Goal: Task Accomplishment & Management: Manage account settings

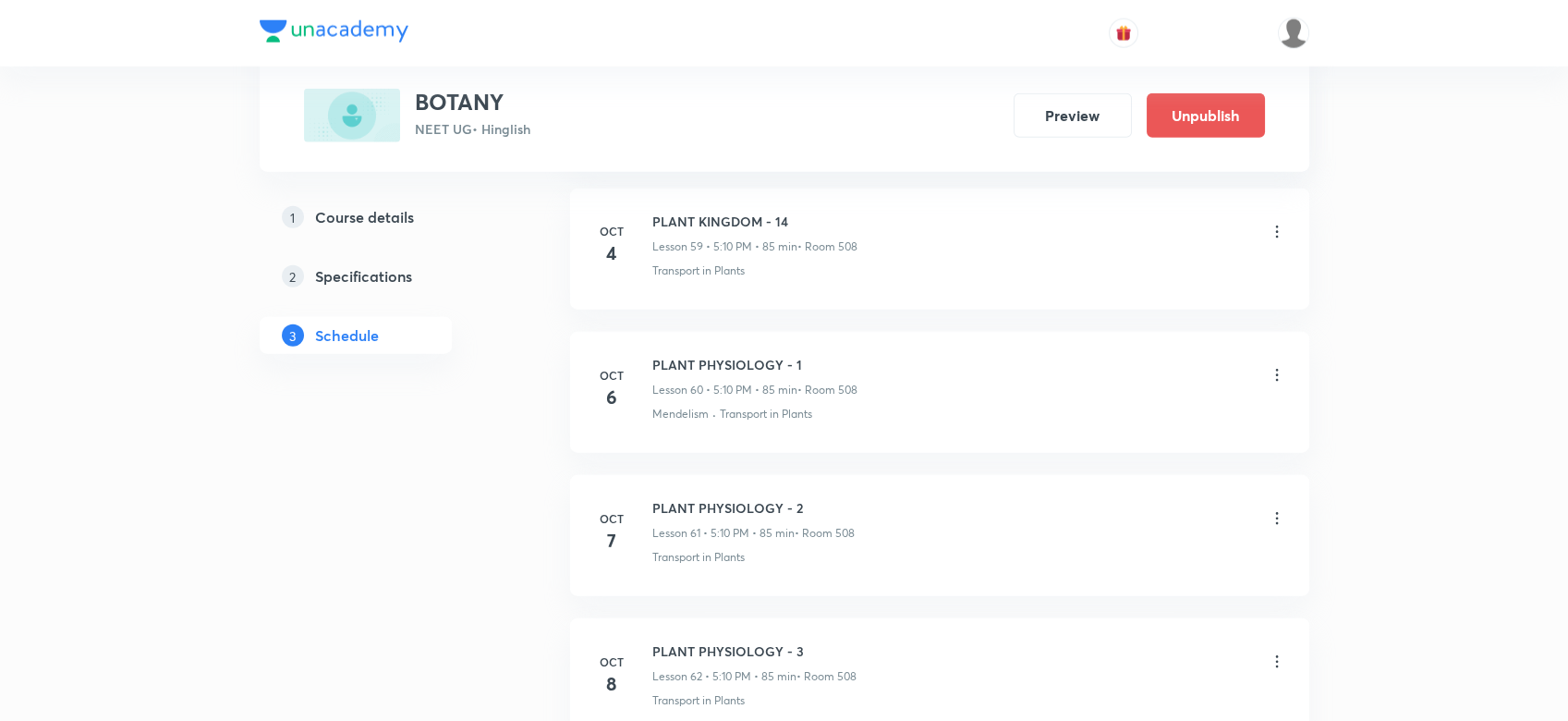
scroll to position [9746, 0]
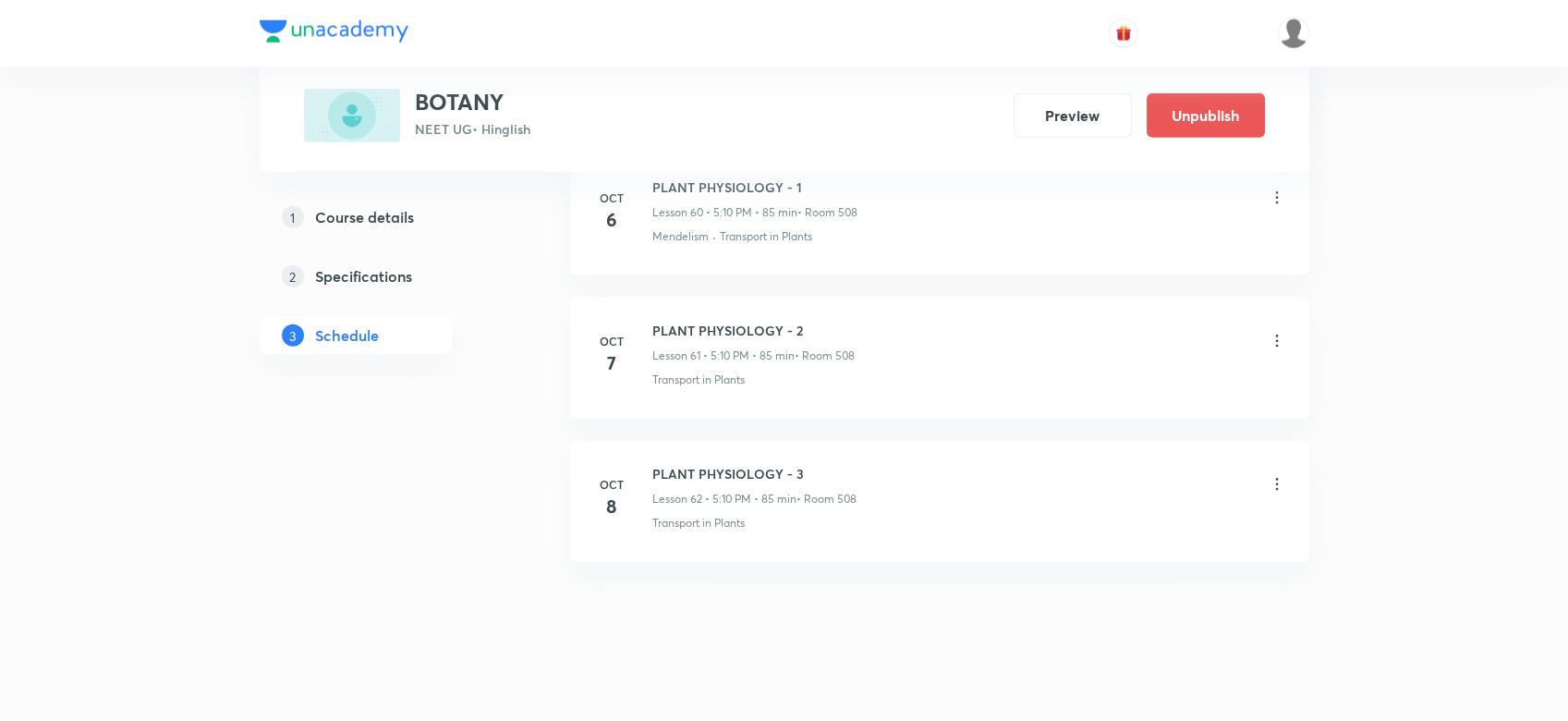
click at [1279, 475] on icon at bounding box center [1277, 484] width 18 height 18
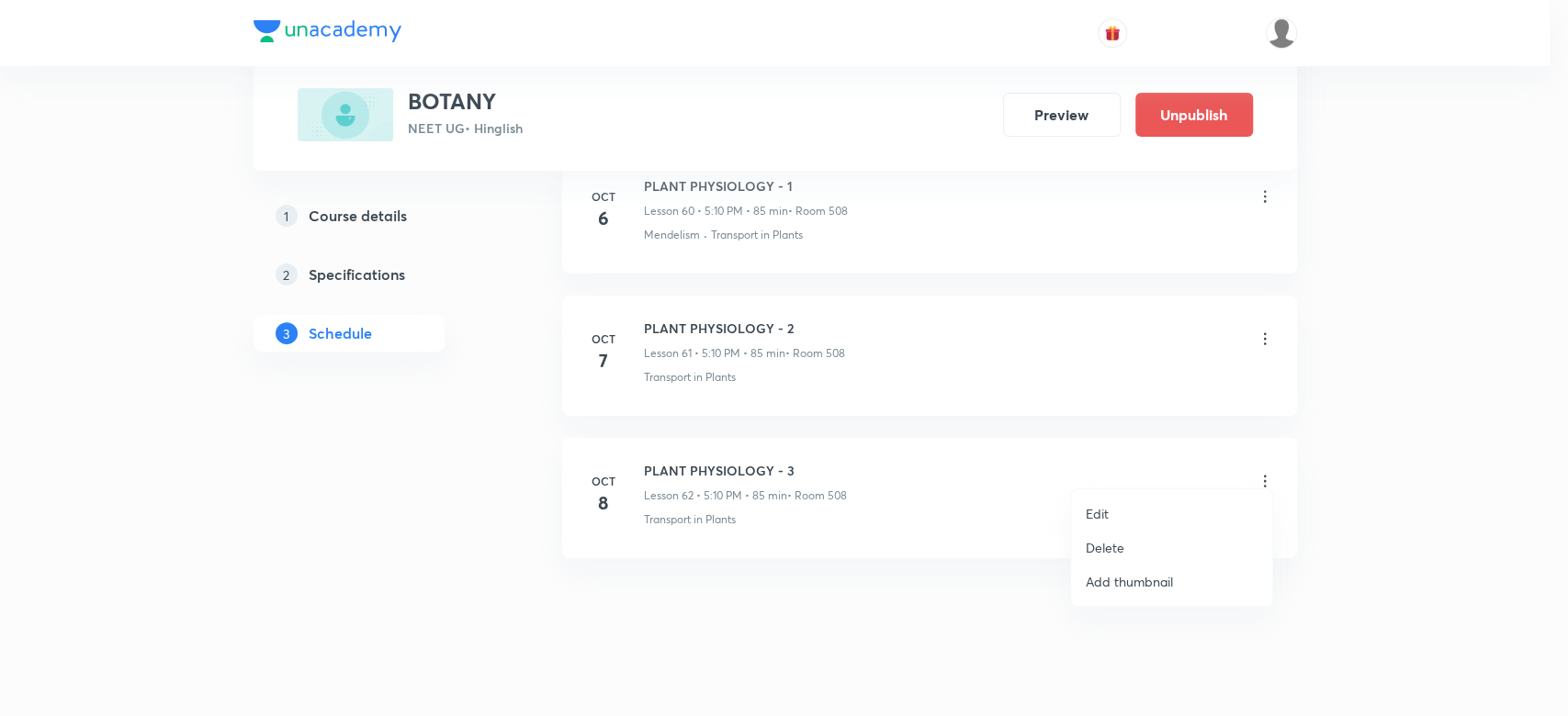
click at [1090, 544] on p "Delete" at bounding box center [1105, 547] width 39 height 19
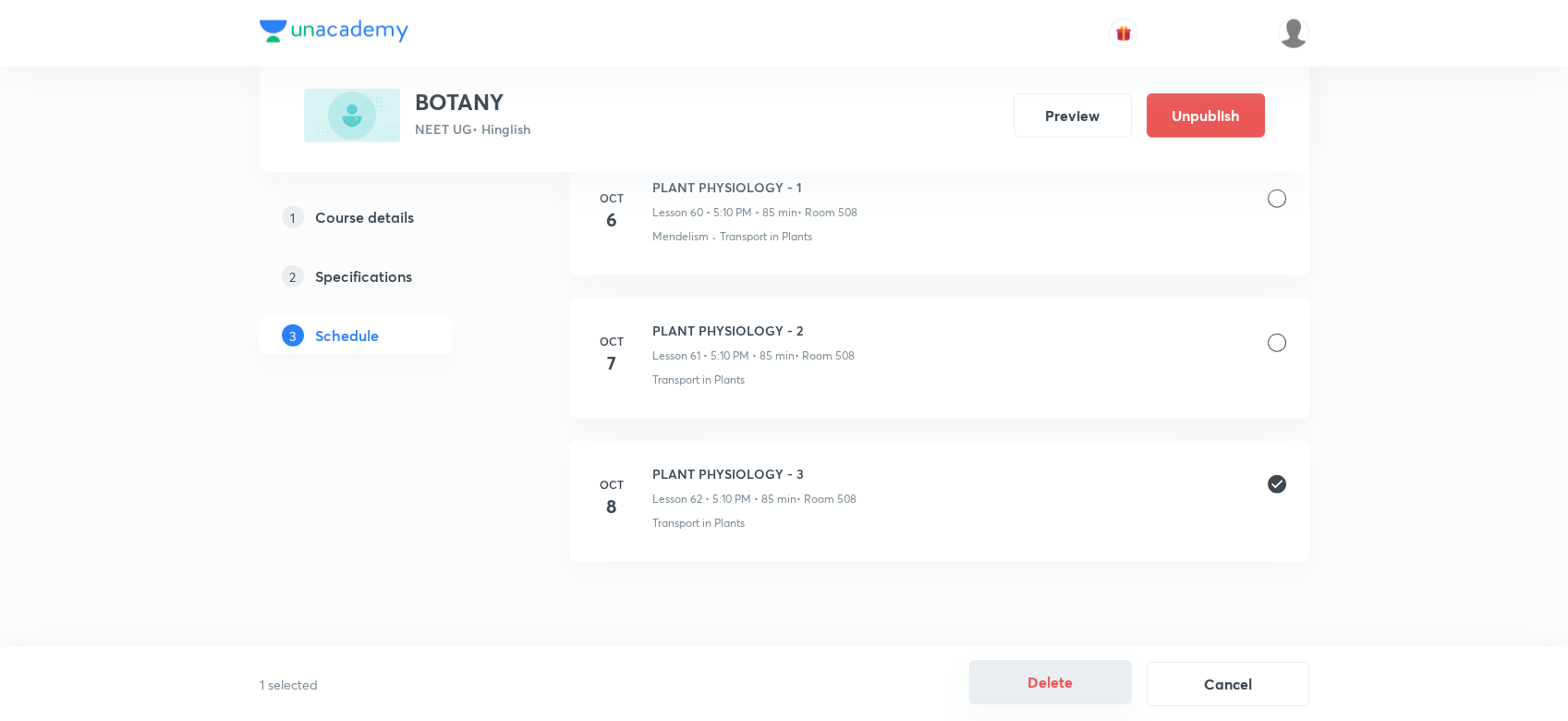
click at [1037, 677] on button "Delete" at bounding box center [1051, 682] width 163 height 44
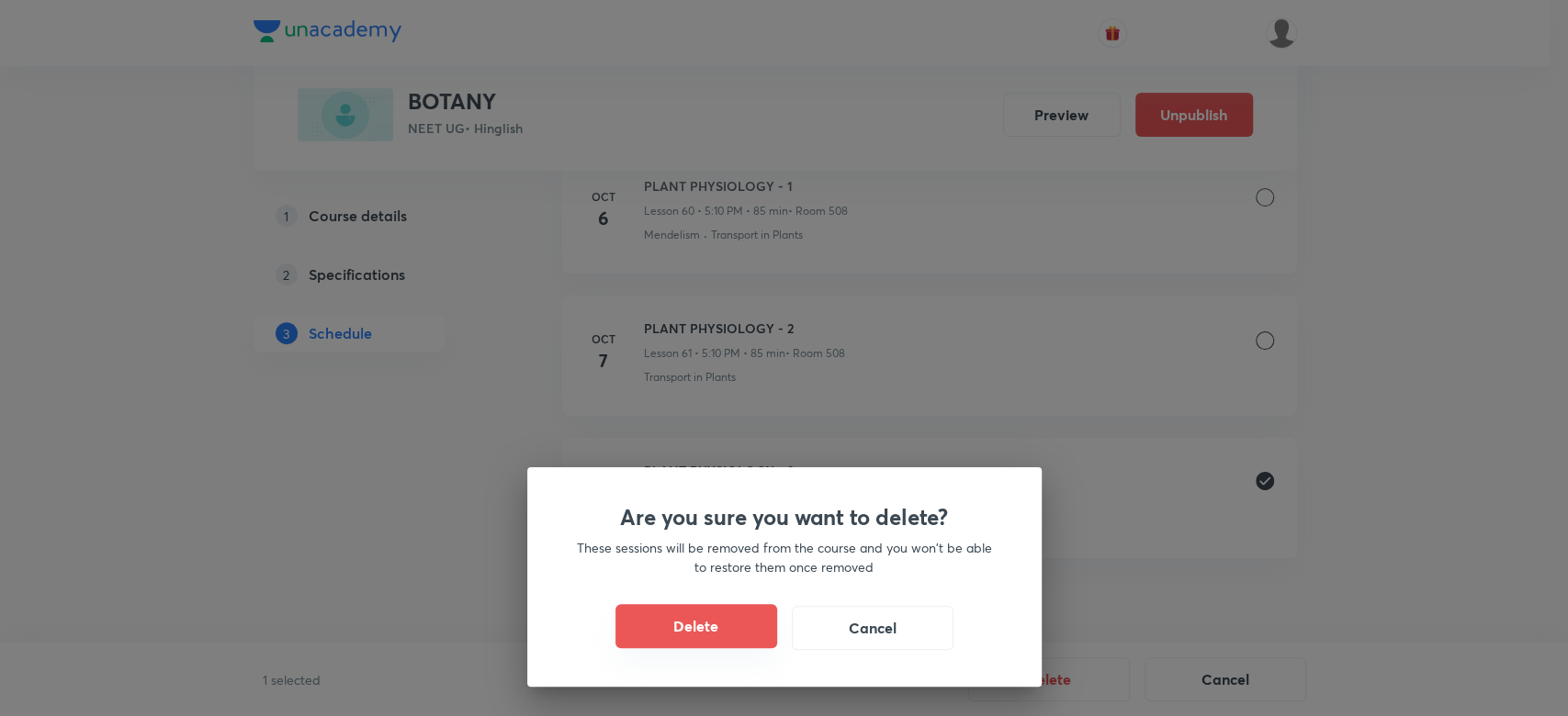
click at [682, 643] on button "Delete" at bounding box center [696, 626] width 162 height 44
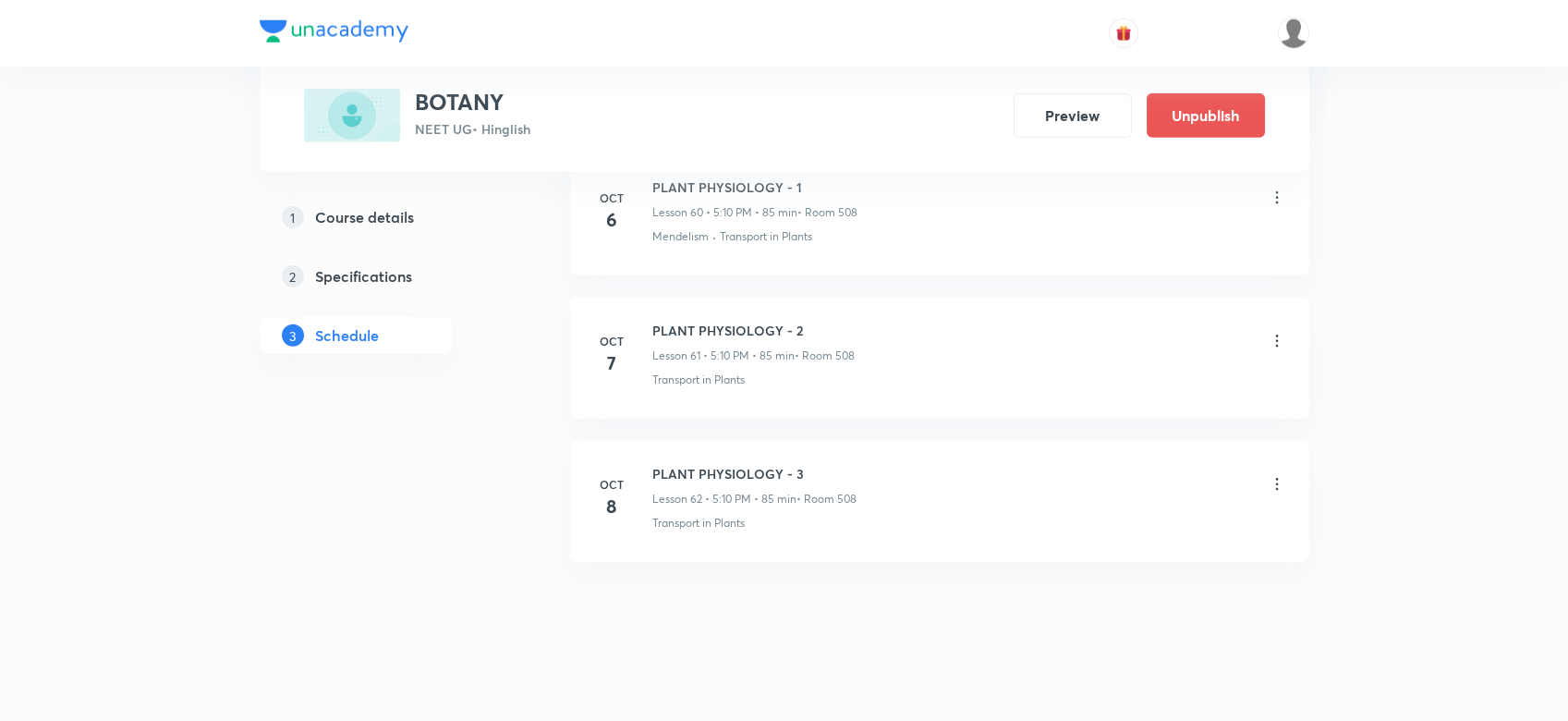
scroll to position [9603, 0]
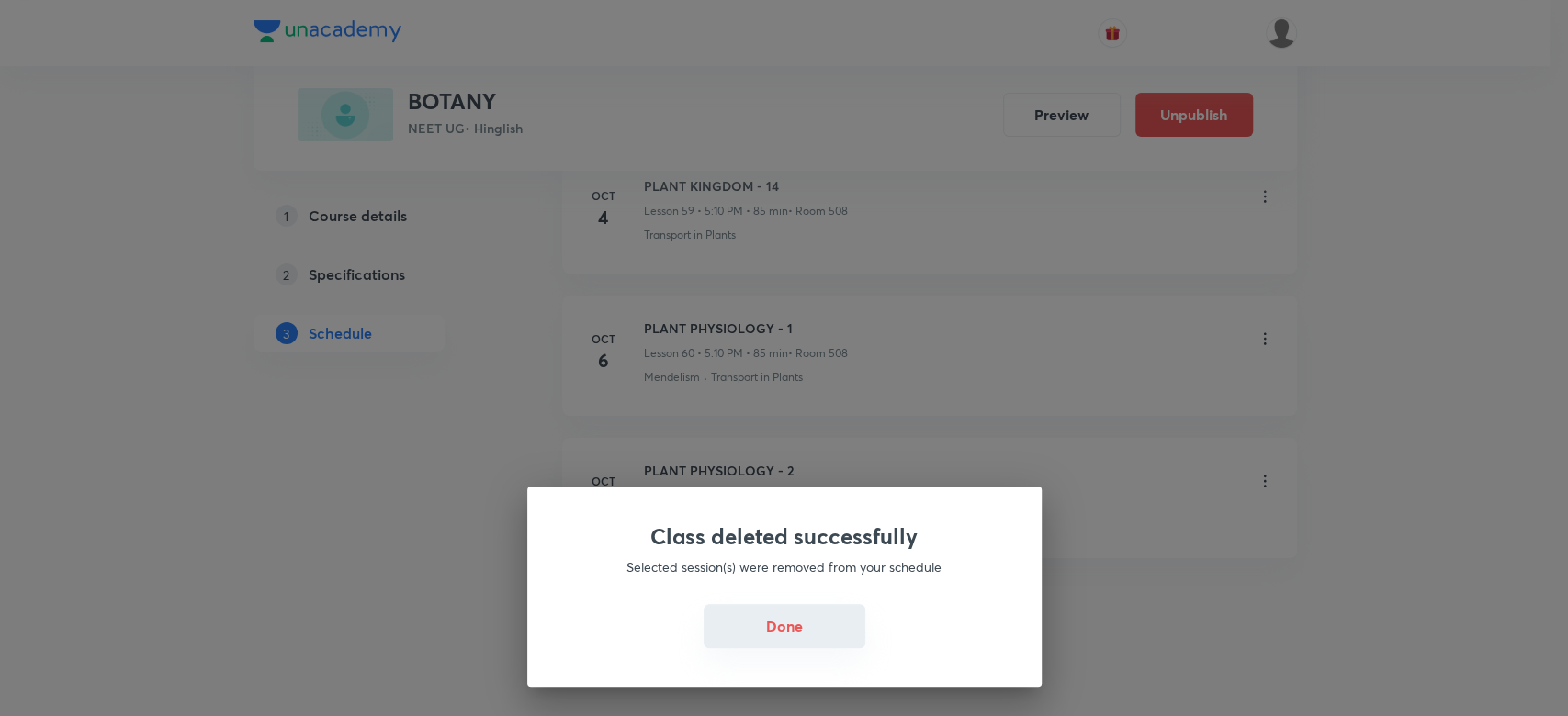
click at [780, 639] on button "Done" at bounding box center [784, 626] width 162 height 44
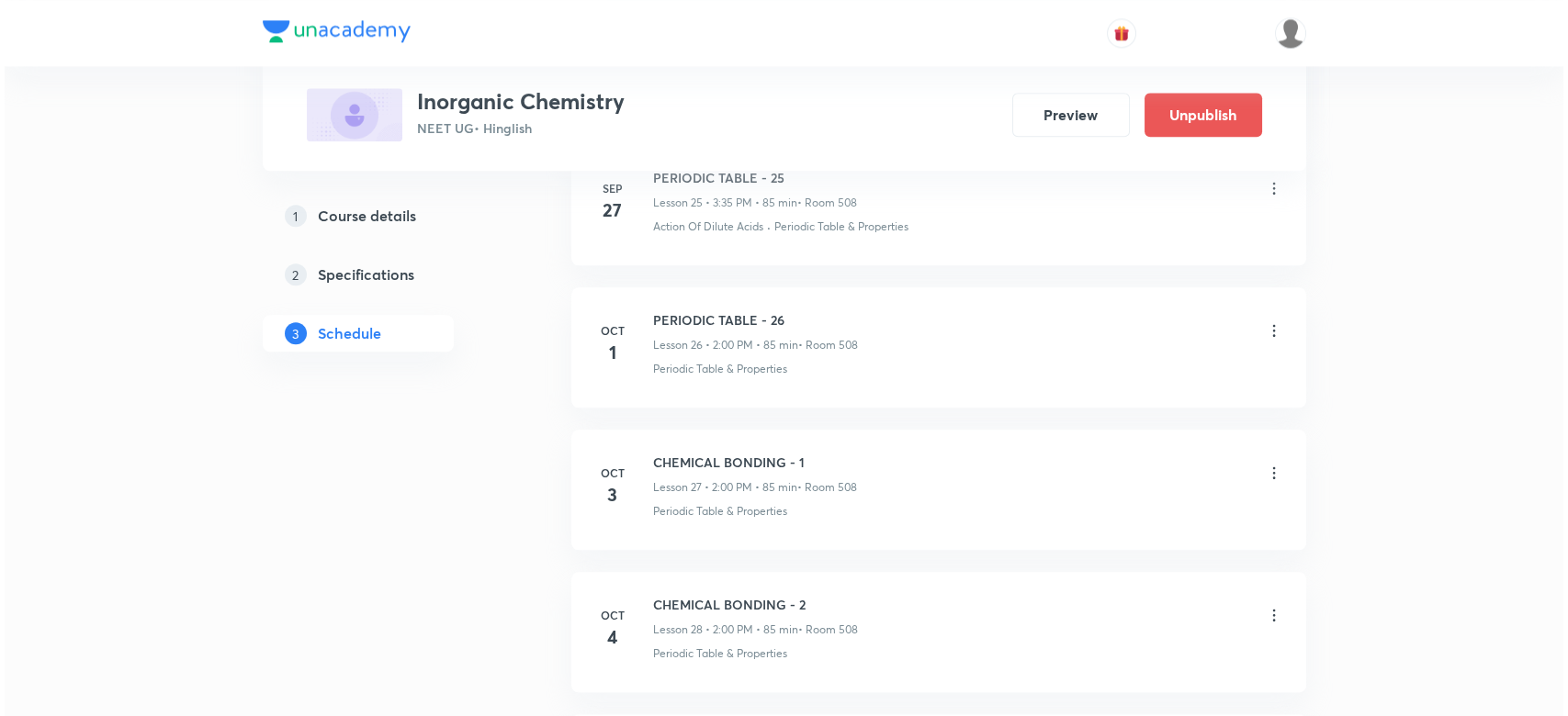
scroll to position [5160, 0]
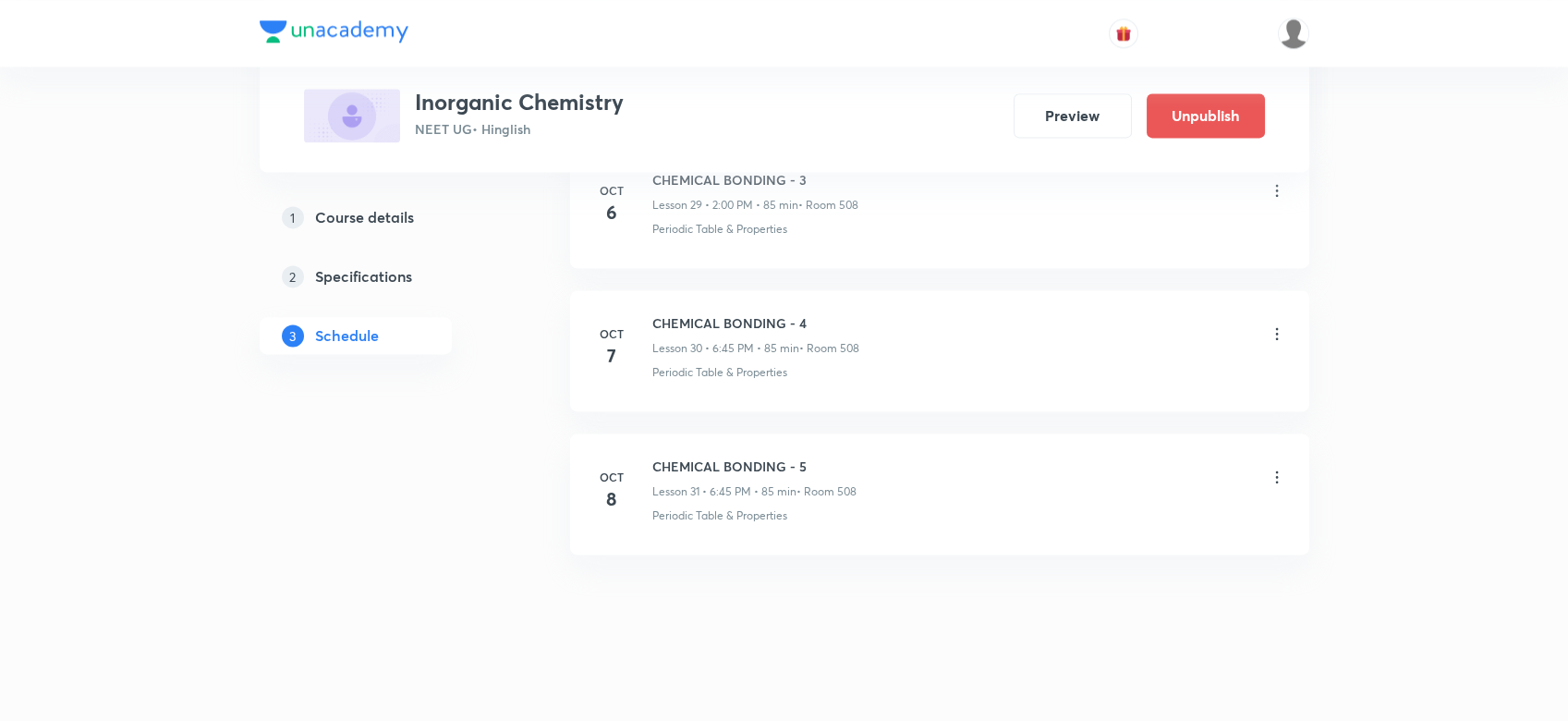
click at [1268, 468] on icon at bounding box center [1277, 477] width 18 height 18
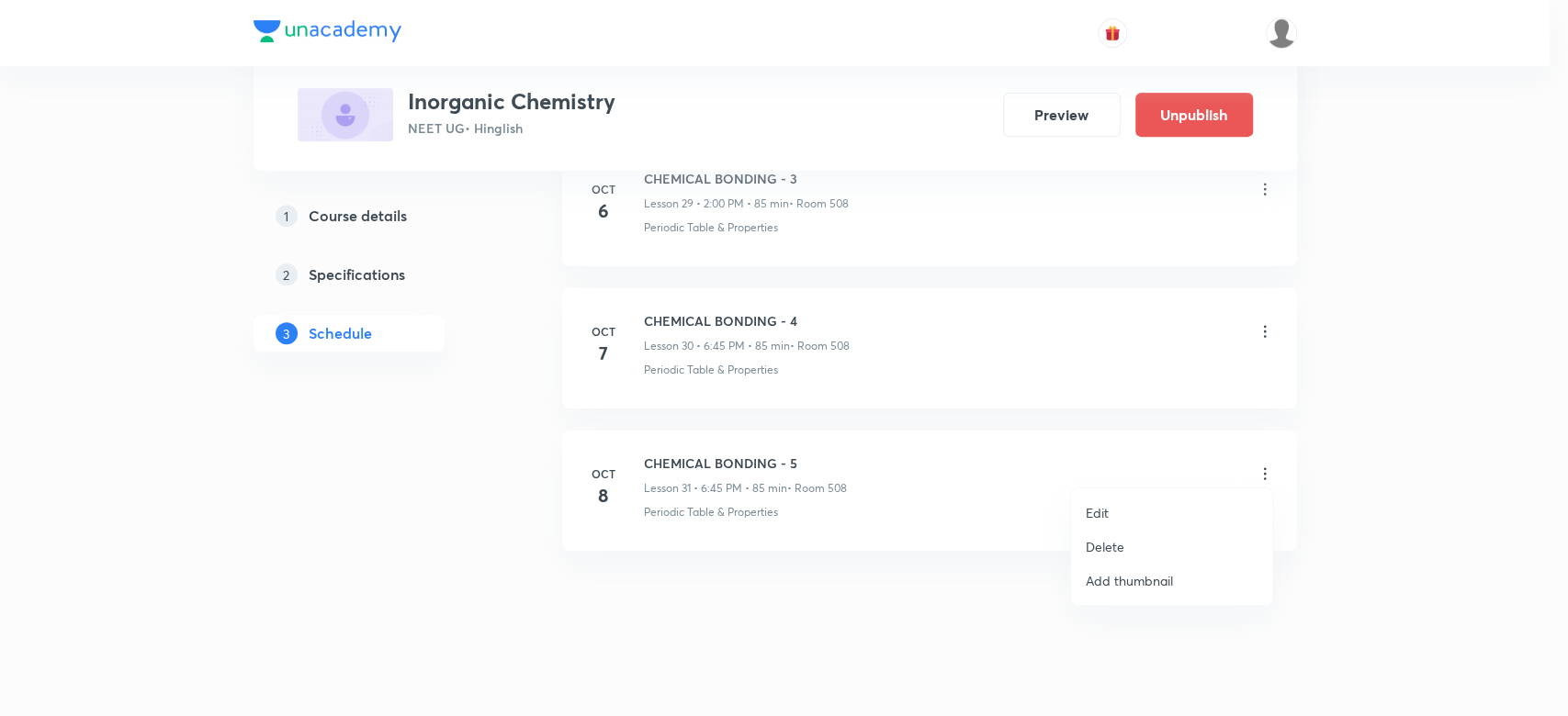
click at [1092, 516] on p "Edit" at bounding box center [1097, 512] width 23 height 19
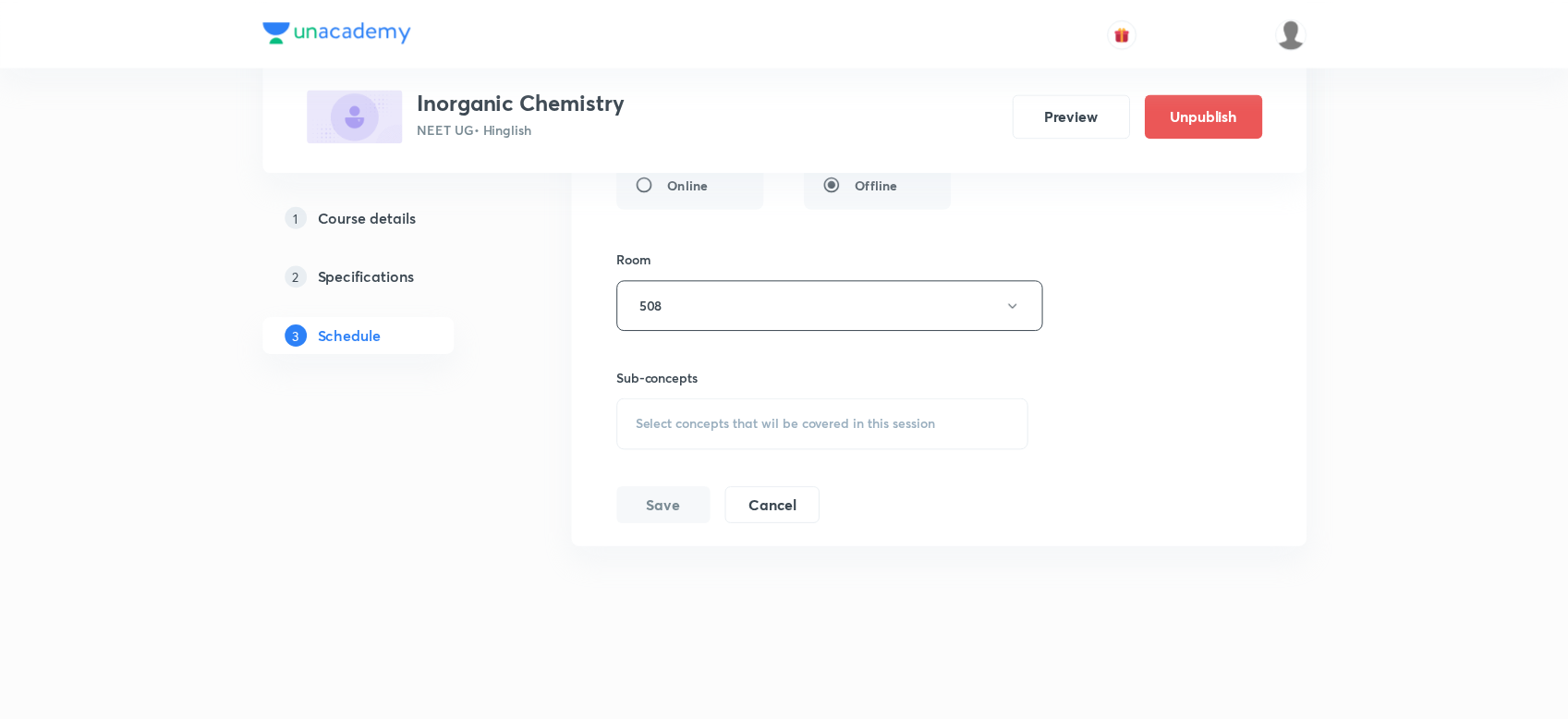
scroll to position [5035, 0]
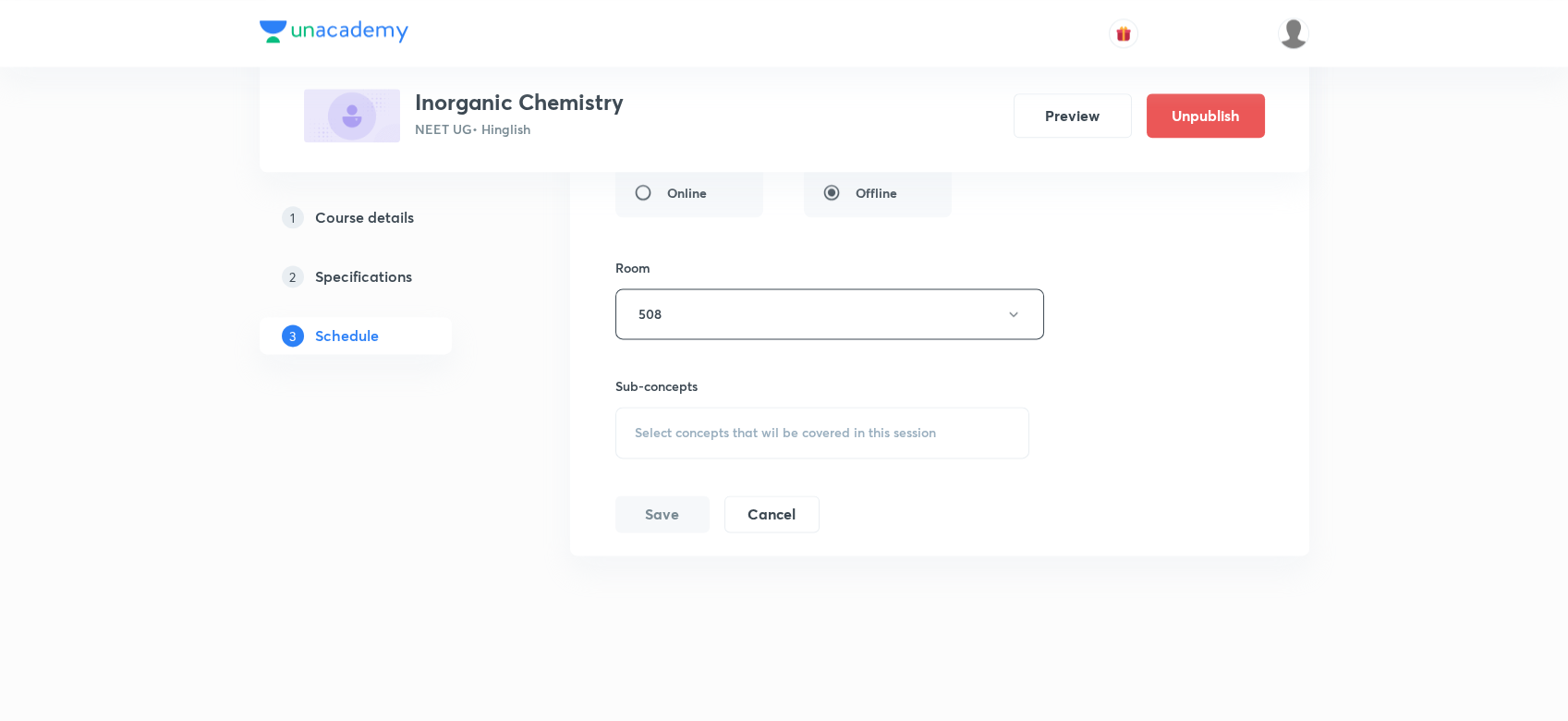
click at [666, 425] on span "Select concepts that wil be covered in this session" at bounding box center [785, 433] width 301 height 15
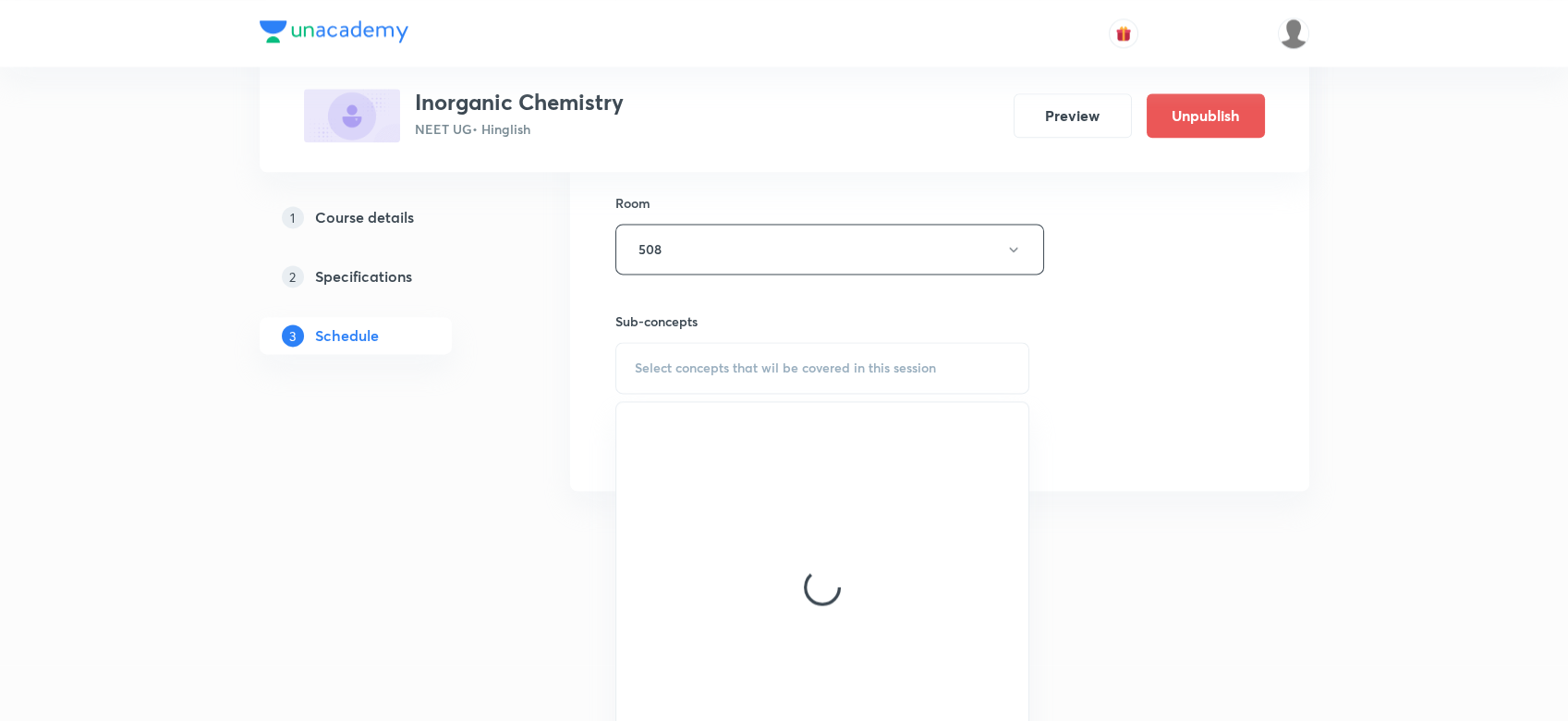
scroll to position [5102, 0]
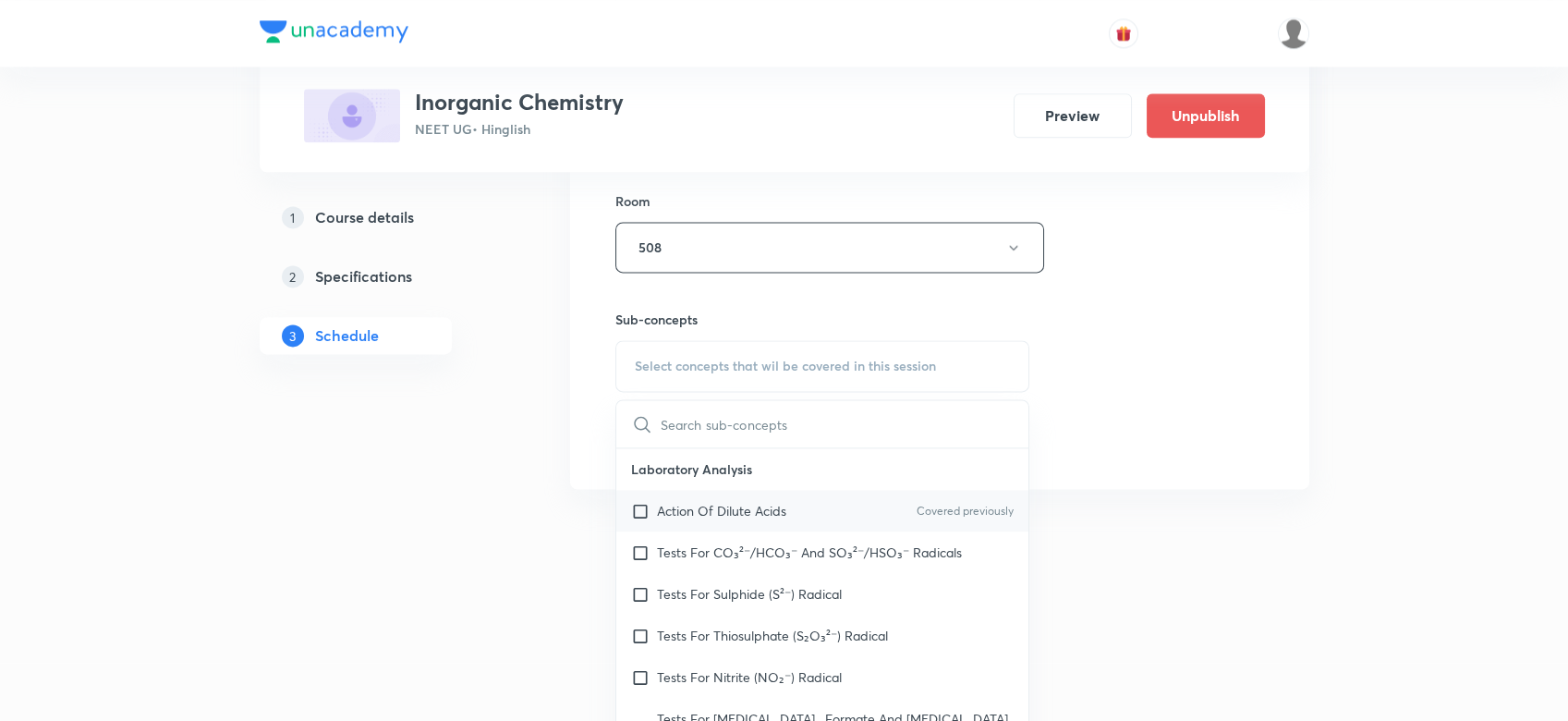
click at [690, 509] on p "Action Of Dilute Acids" at bounding box center [722, 510] width 129 height 19
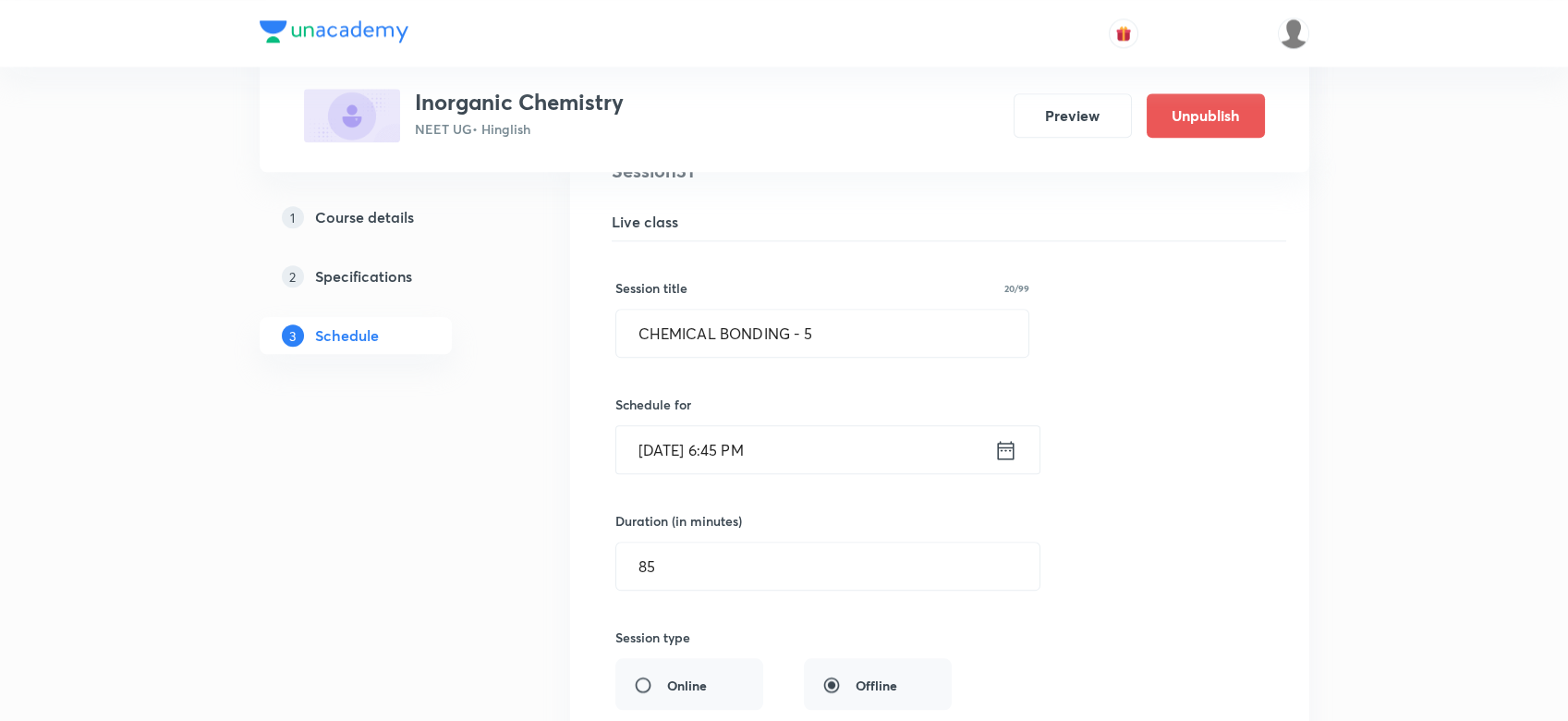
scroll to position [4605, 0]
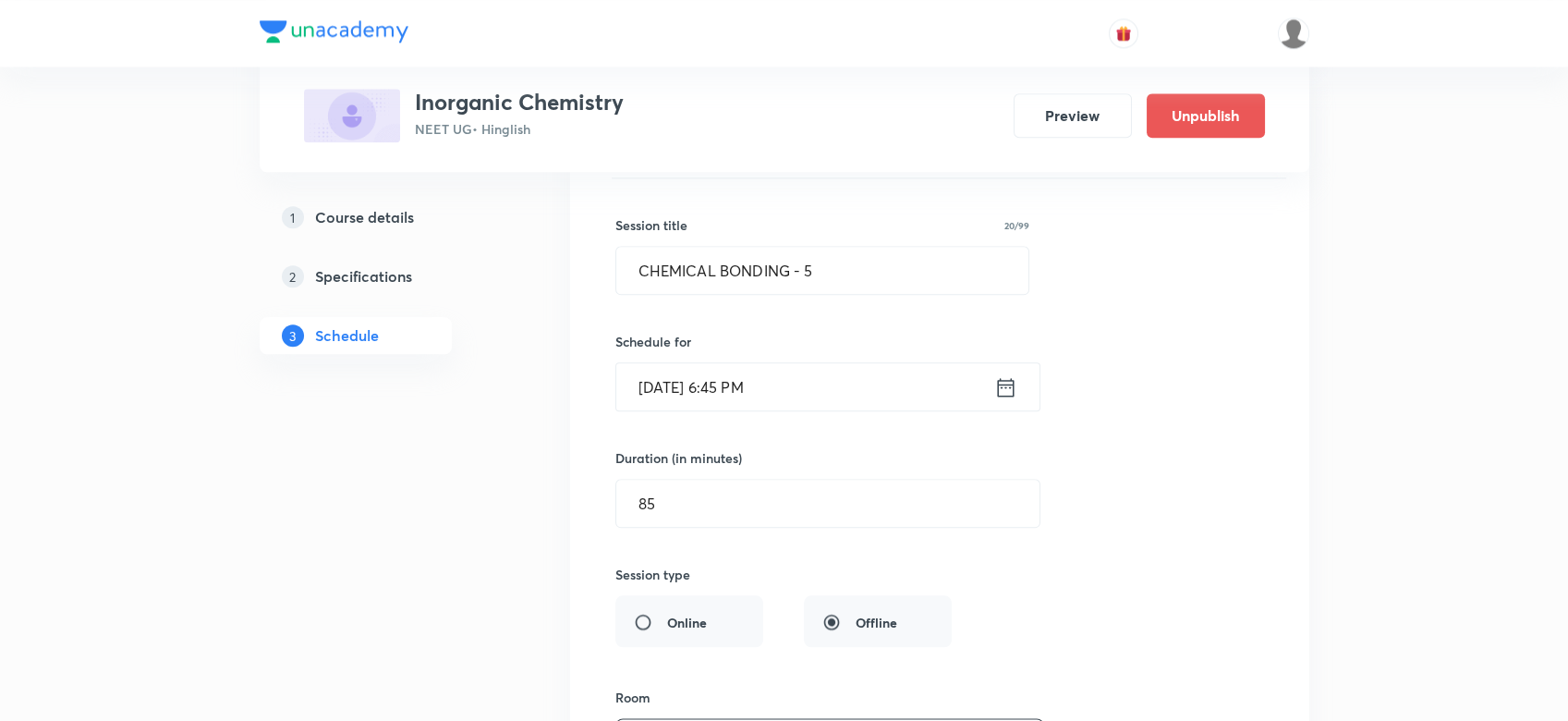
click at [1007, 379] on icon at bounding box center [1005, 387] width 23 height 26
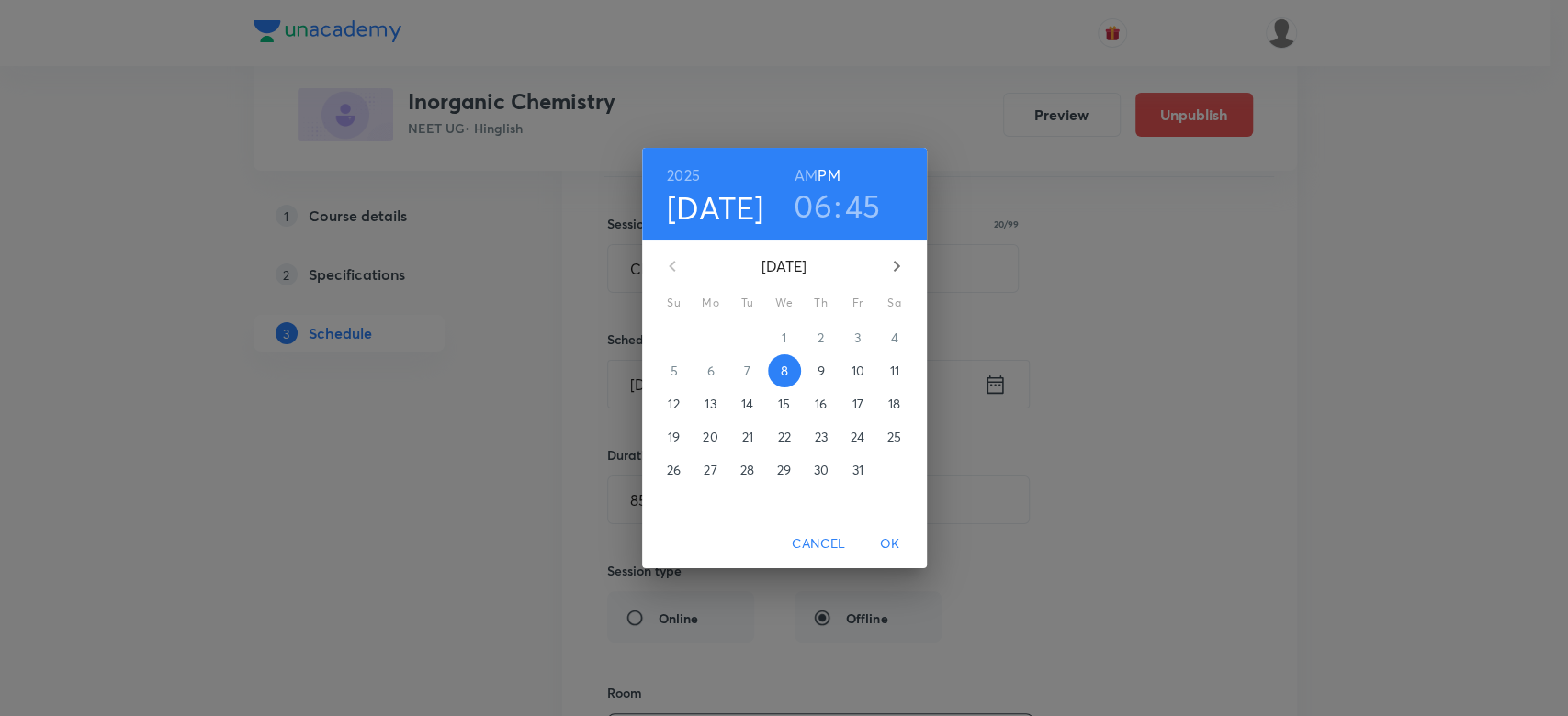
click at [812, 199] on h3 "06" at bounding box center [813, 206] width 39 height 39
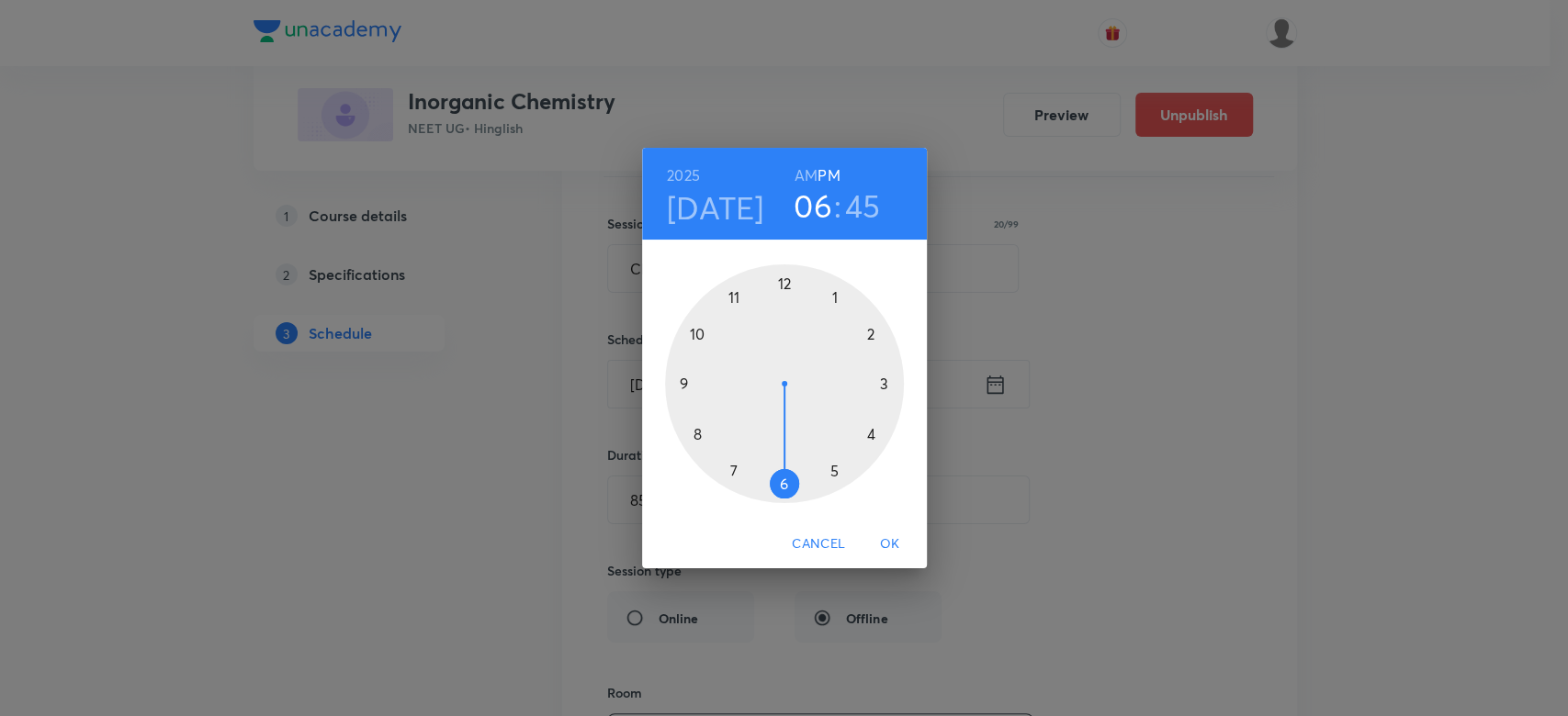
click at [835, 472] on div at bounding box center [784, 384] width 239 height 239
click at [779, 482] on div at bounding box center [784, 384] width 239 height 239
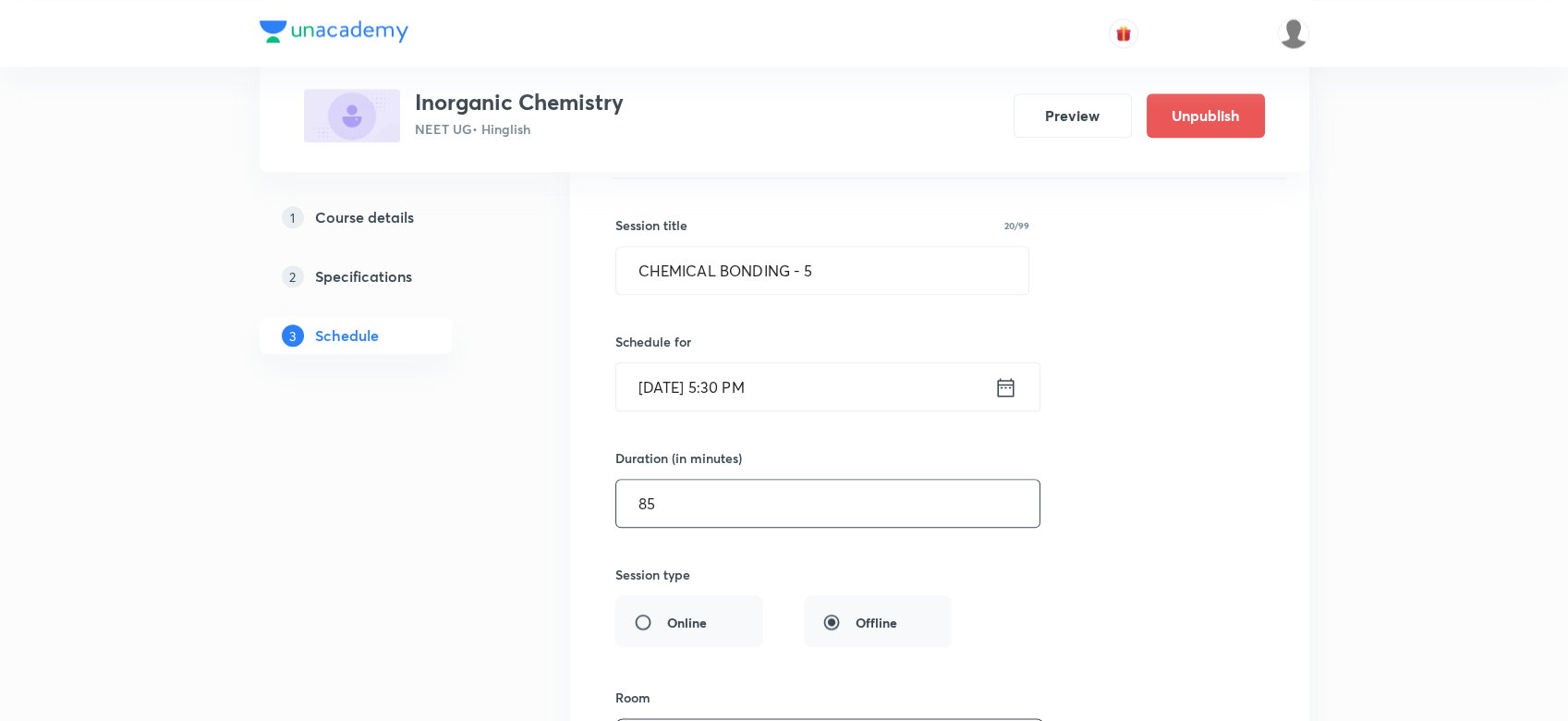
click at [703, 500] on input "85" at bounding box center [828, 503] width 423 height 47
type input "8"
type input "0"
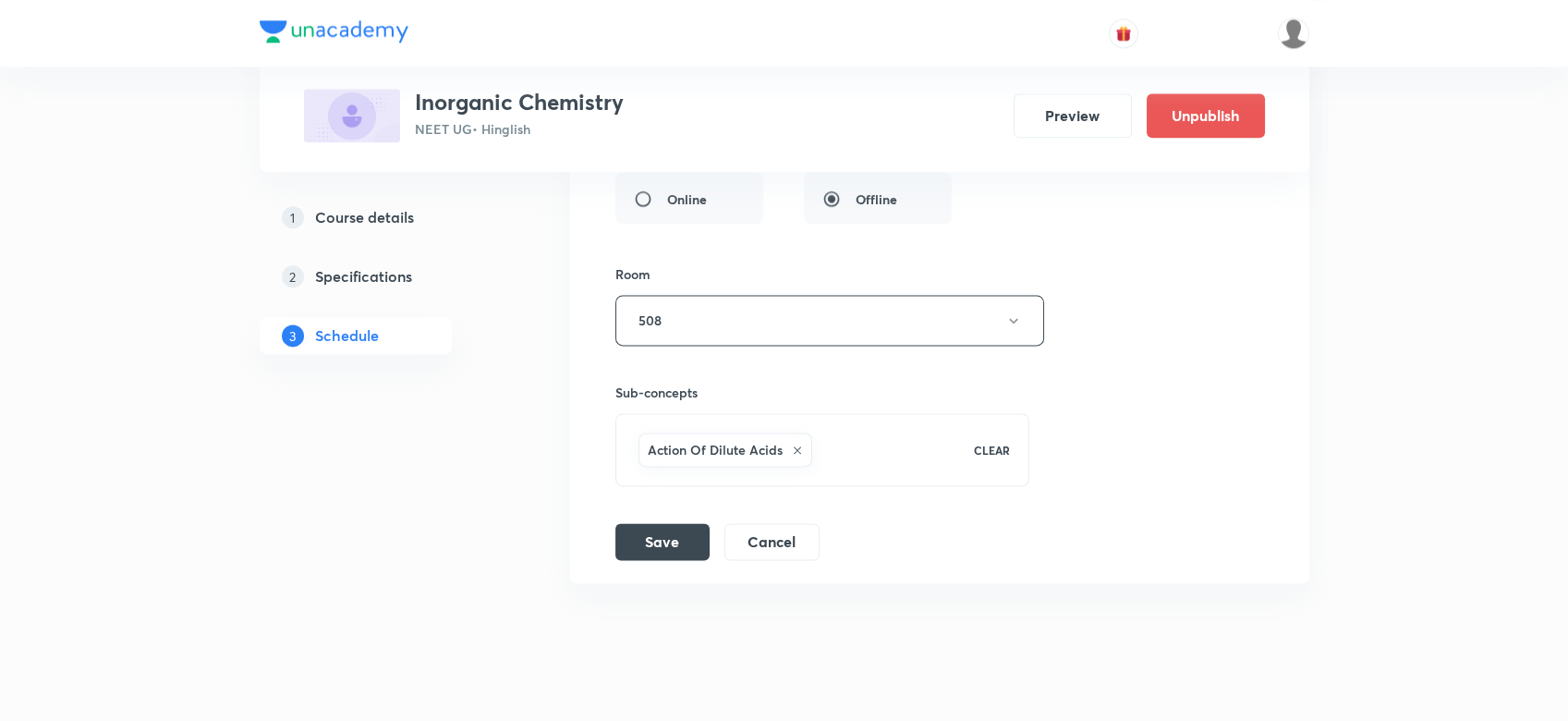
scroll to position [5041, 0]
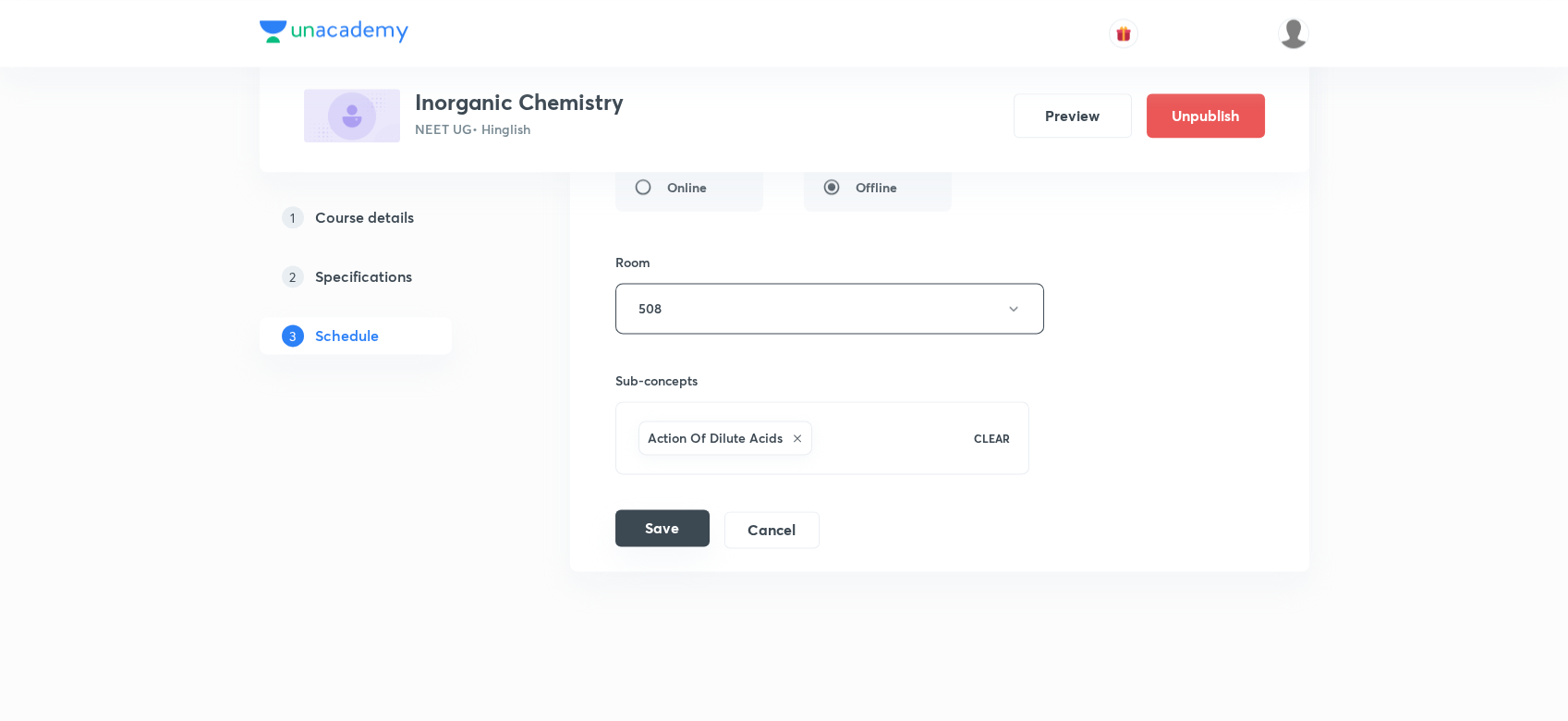
type input "170"
click at [666, 526] on button "Save" at bounding box center [662, 528] width 94 height 37
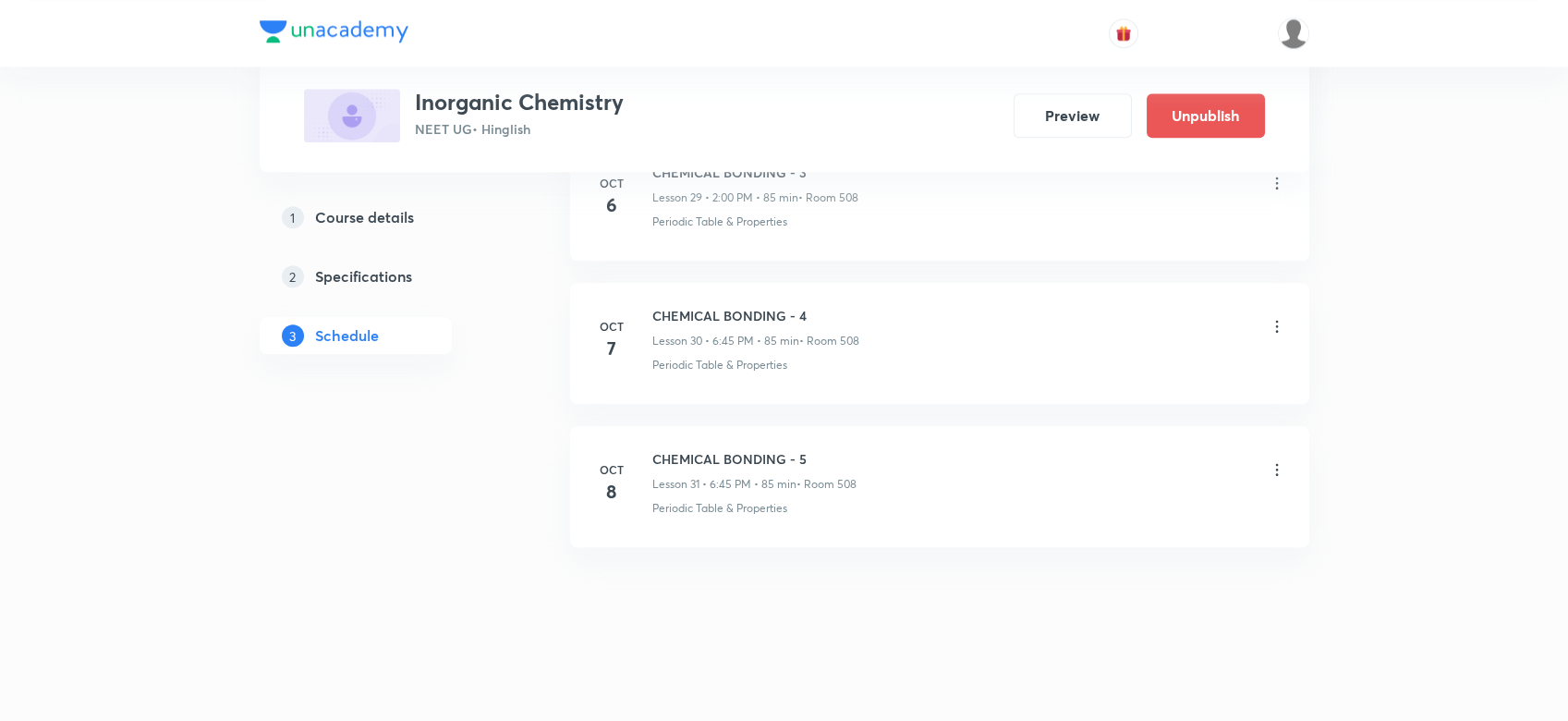
scroll to position [4347, 0]
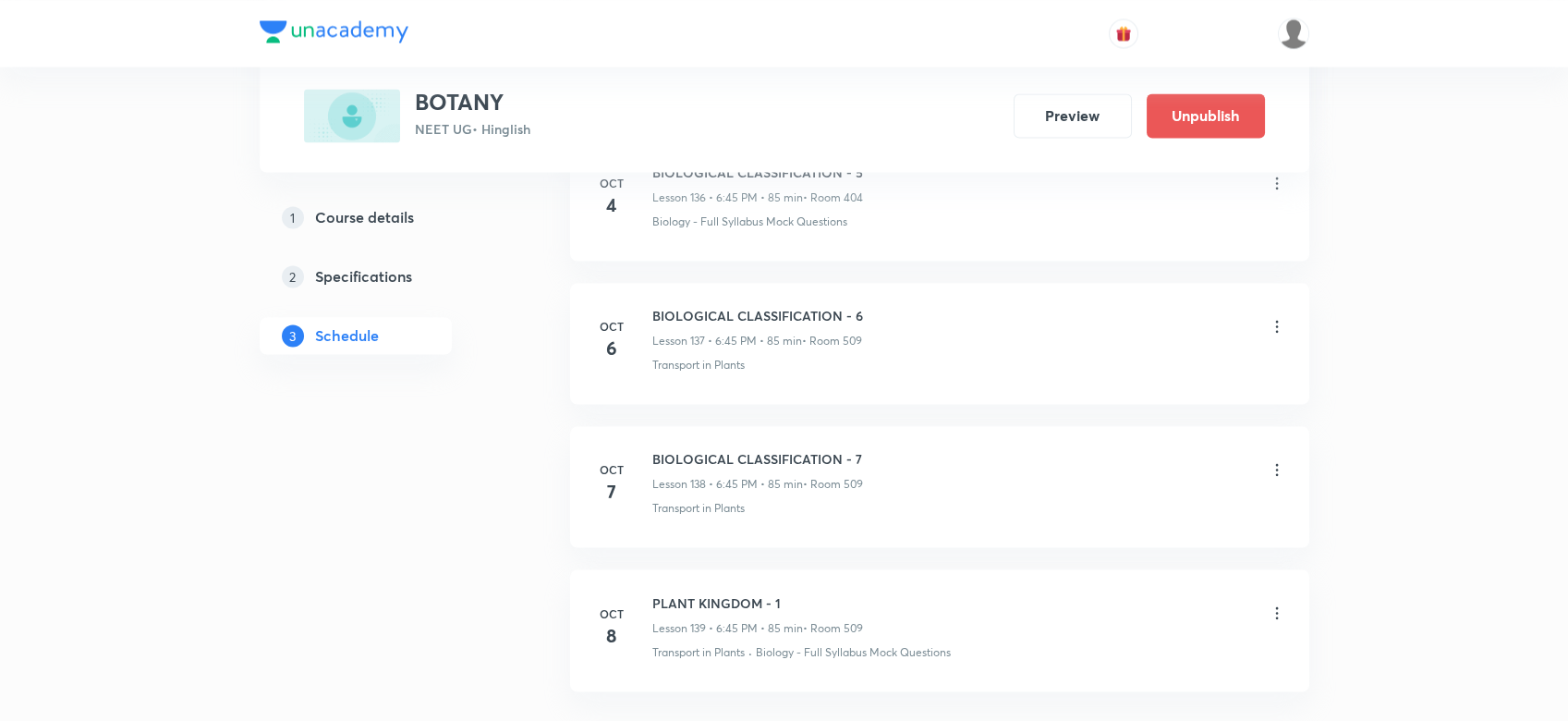
scroll to position [20760, 0]
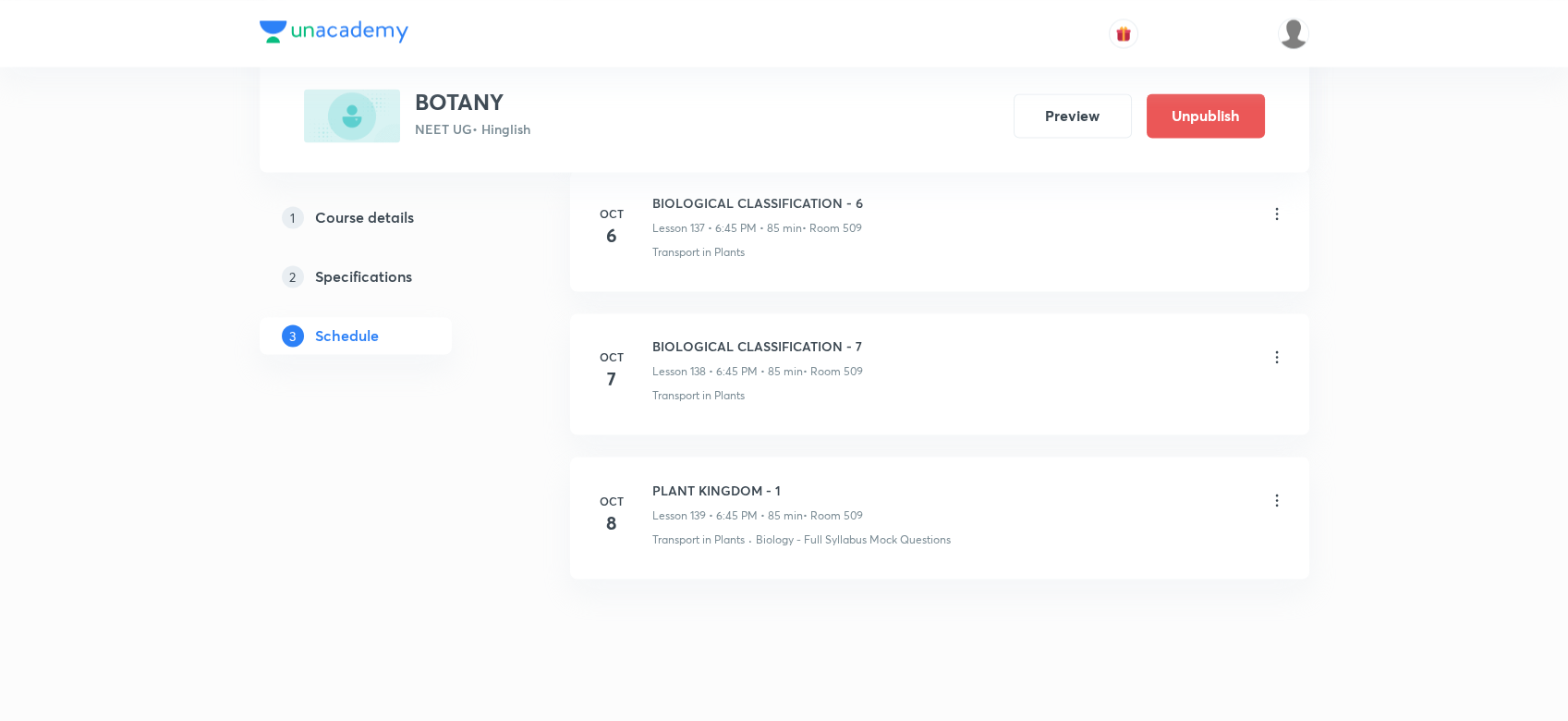
click at [1279, 491] on icon at bounding box center [1277, 500] width 18 height 18
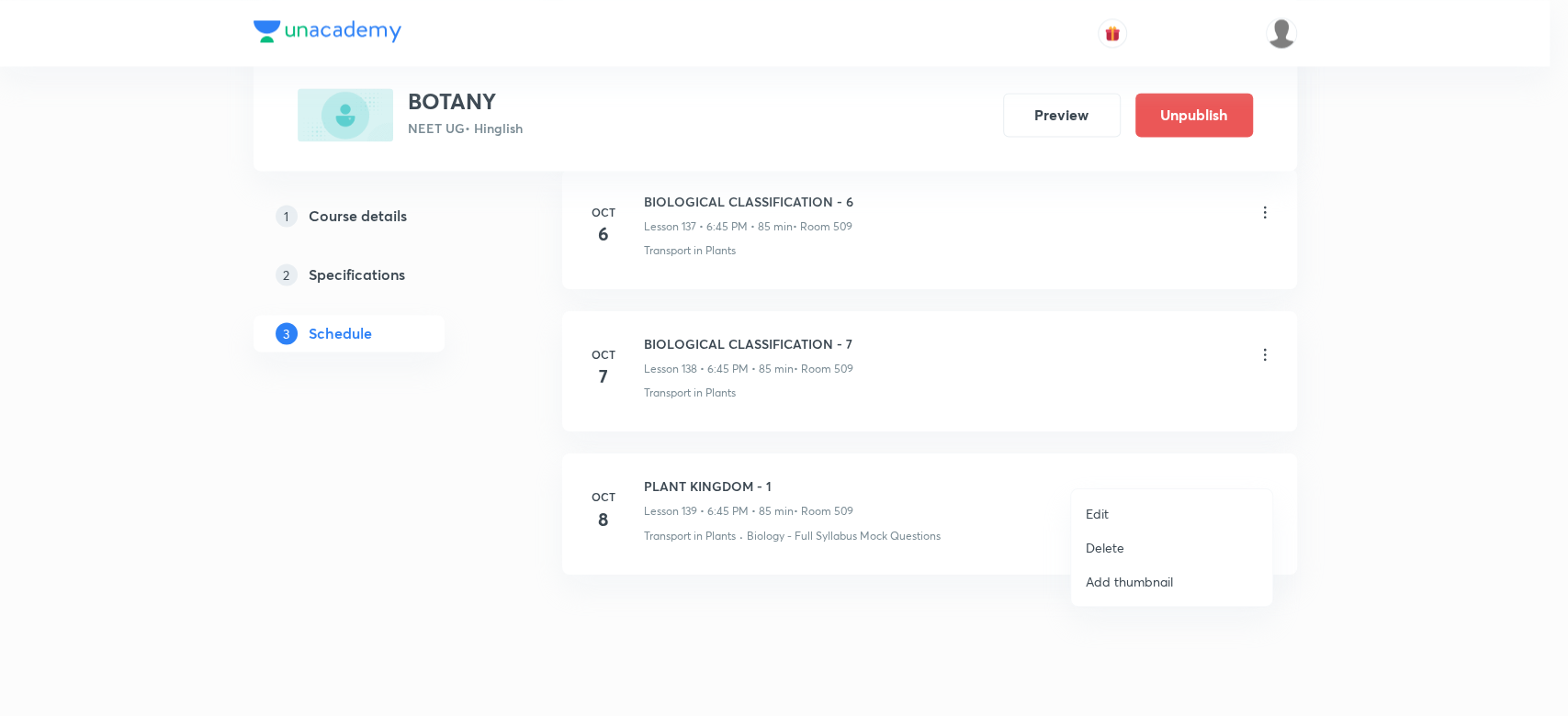
click at [1105, 547] on p "Delete" at bounding box center [1105, 547] width 39 height 19
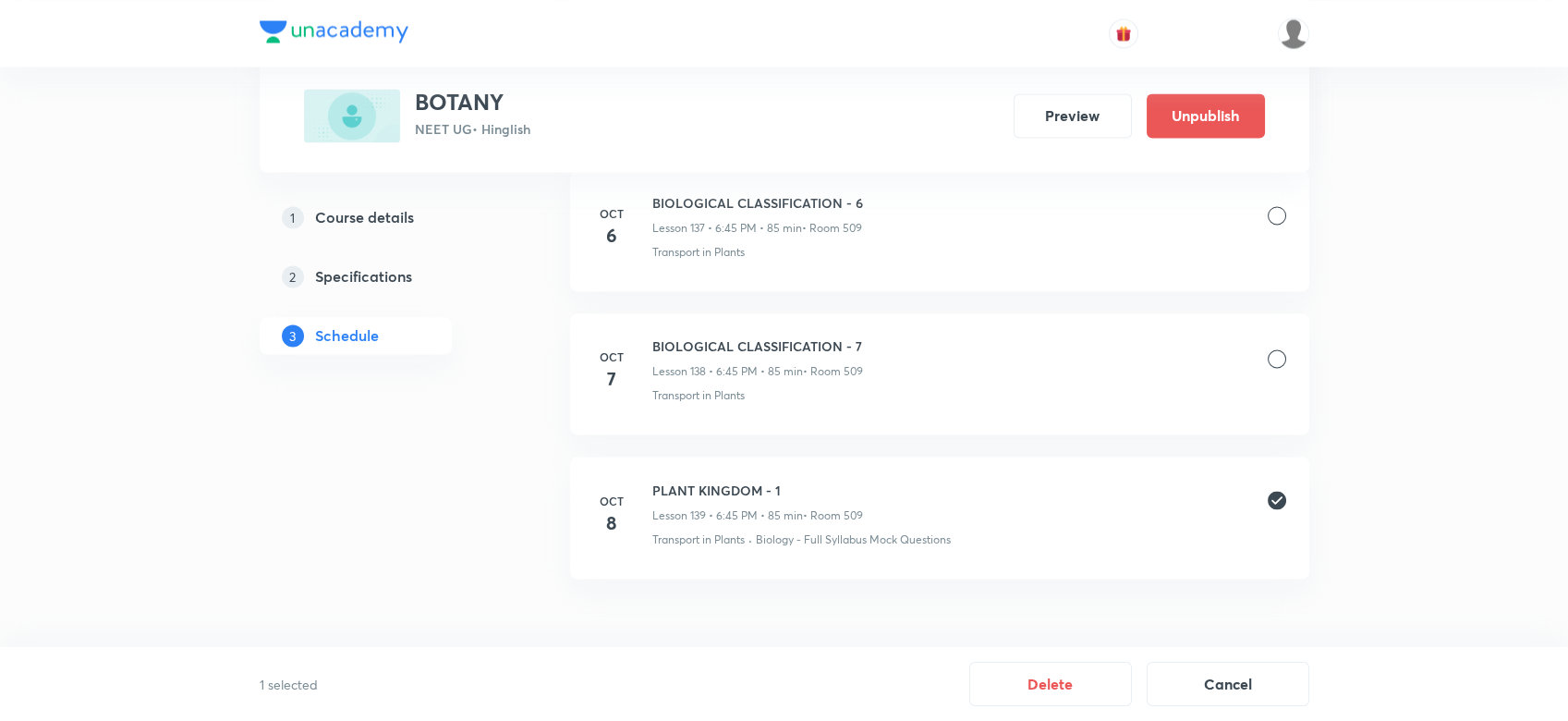
click at [1040, 661] on div "1 selected Delete Cancel" at bounding box center [784, 684] width 1568 height 74
click at [1030, 684] on button "Delete" at bounding box center [1051, 682] width 163 height 44
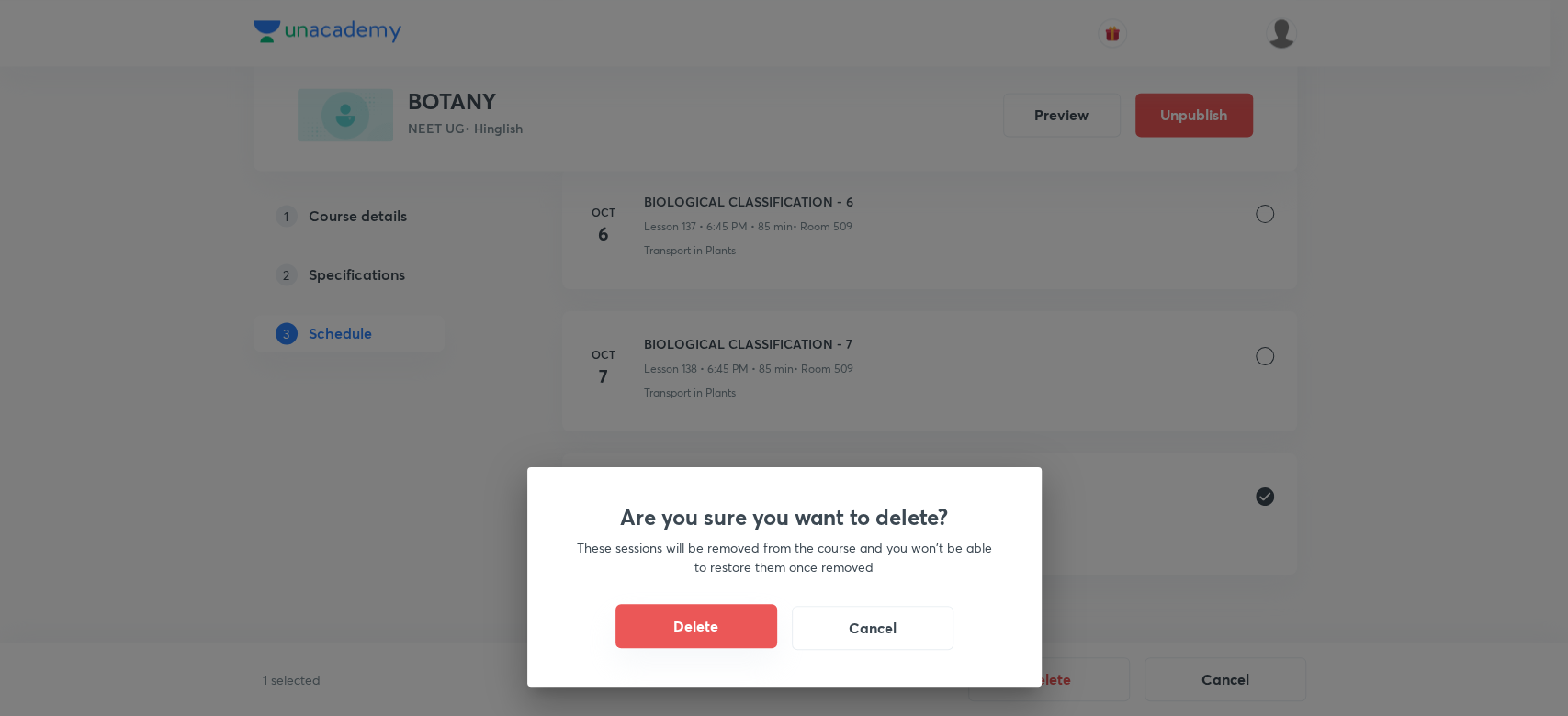
click at [636, 620] on button "Delete" at bounding box center [696, 626] width 162 height 44
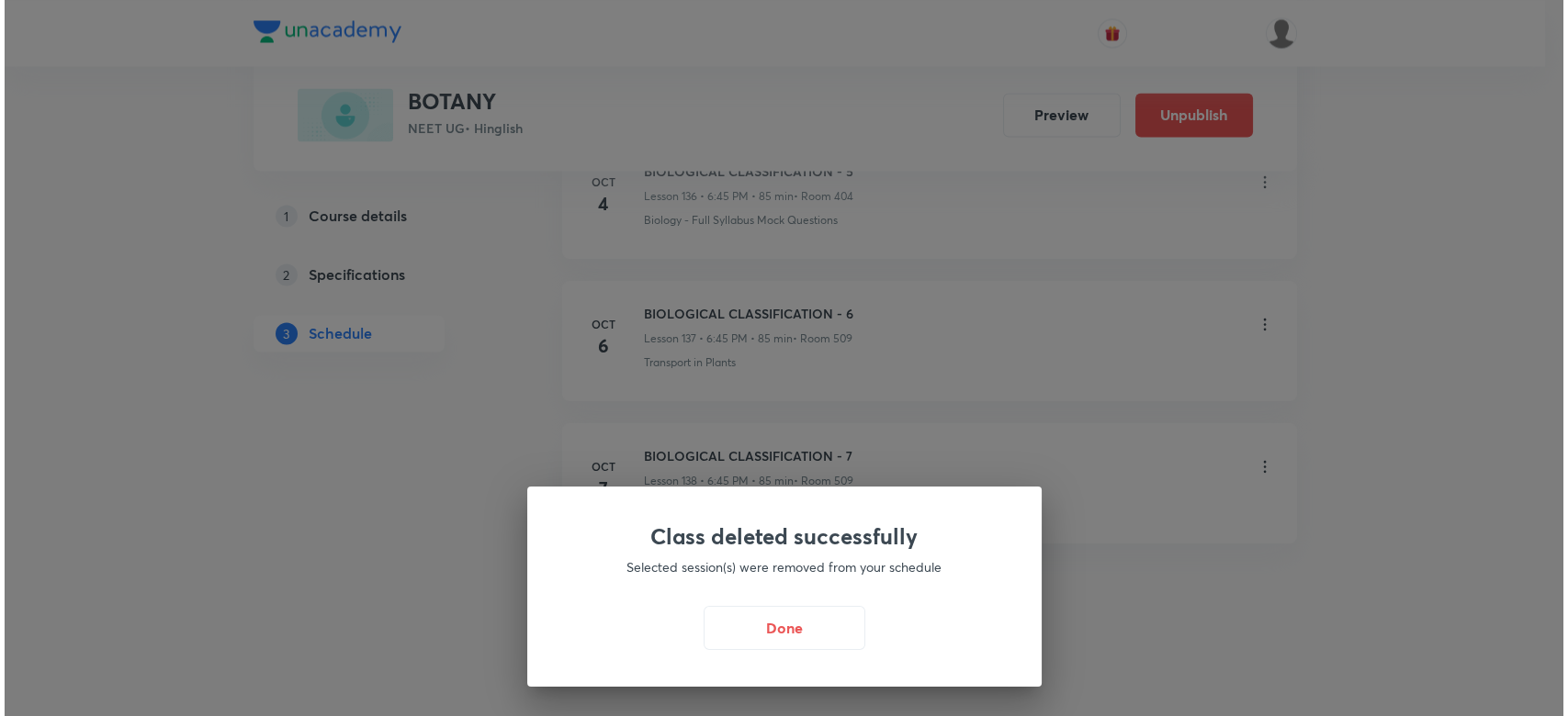
scroll to position [20475, 0]
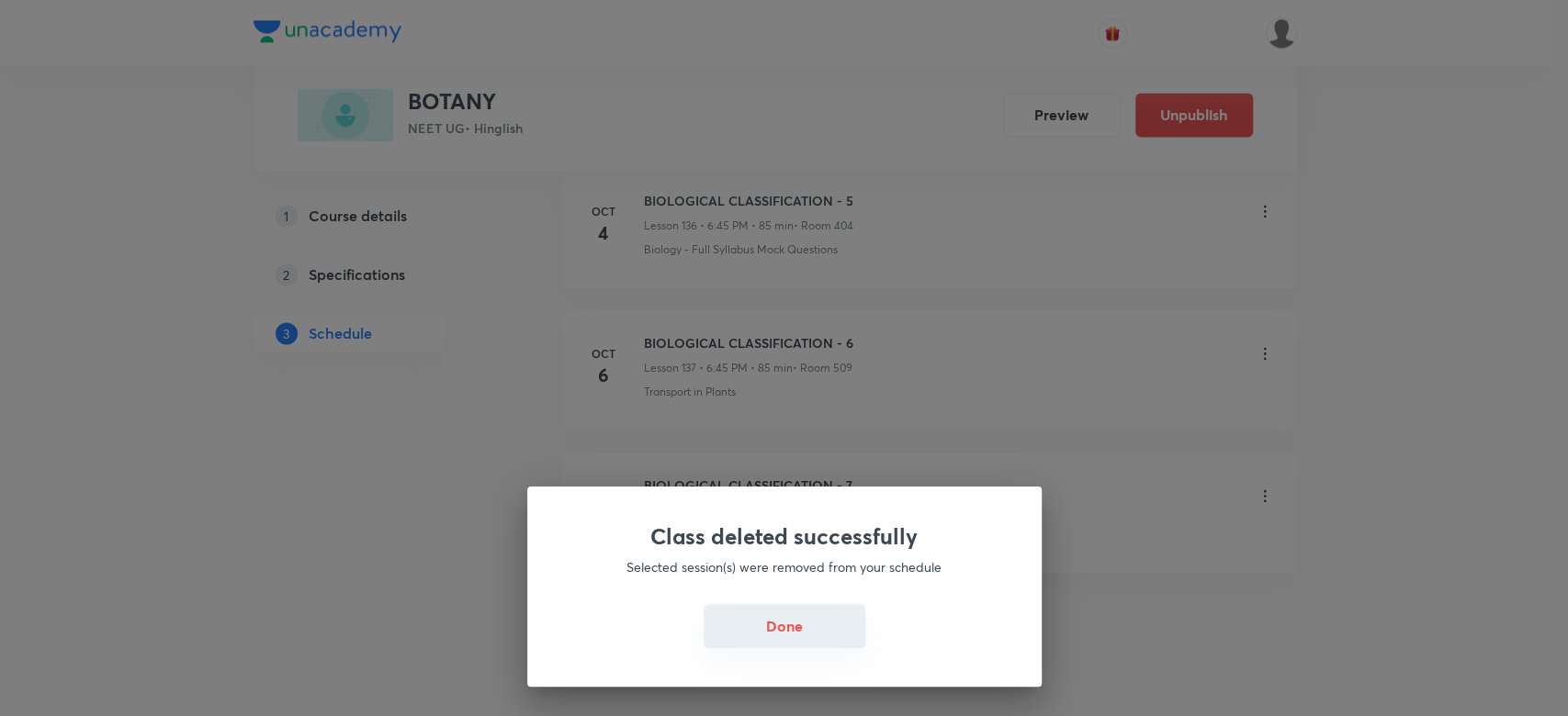
click at [760, 622] on button "Done" at bounding box center [784, 626] width 162 height 44
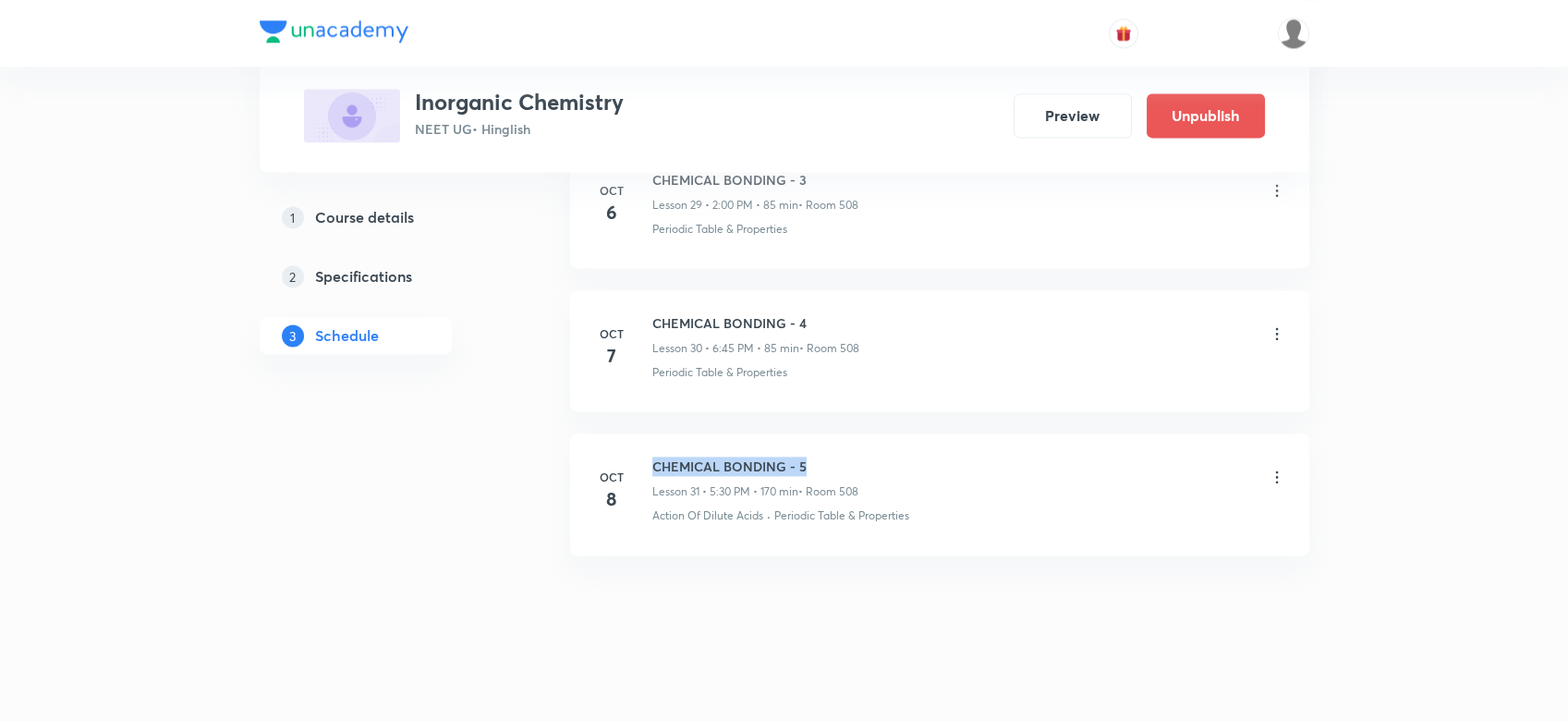
drag, startPoint x: 647, startPoint y: 453, endPoint x: 867, endPoint y: 445, distance: 220.1
click at [867, 445] on li "Oct 8 CHEMICAL BONDING - 5 Lesson 31 • 5:30 PM • 170 min • Room 508 Action Of D…" at bounding box center [940, 494] width 739 height 121
copy h6 "CHEMICAL BONDING - 5"
click at [1277, 472] on icon at bounding box center [1277, 477] width 18 height 18
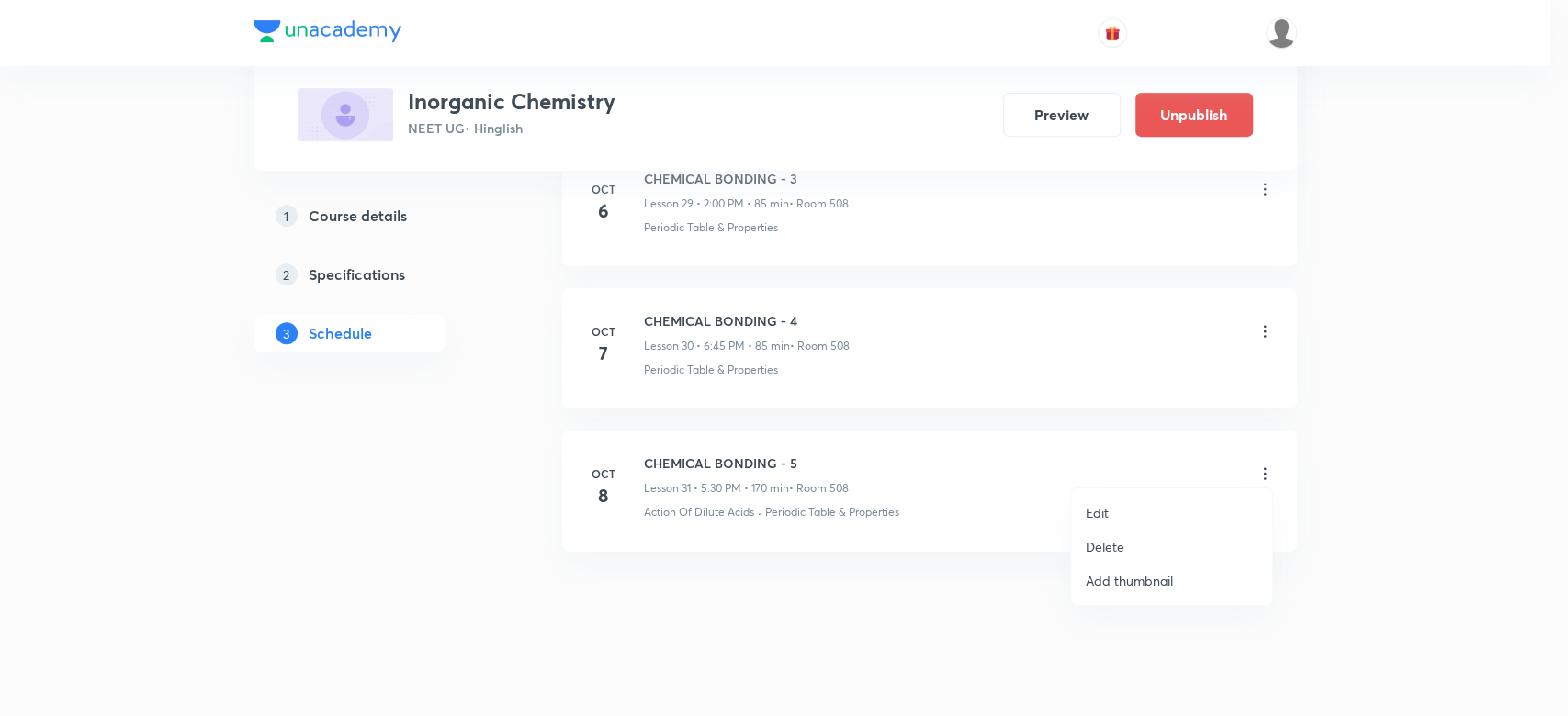
click at [1111, 548] on p "Delete" at bounding box center [1105, 546] width 39 height 19
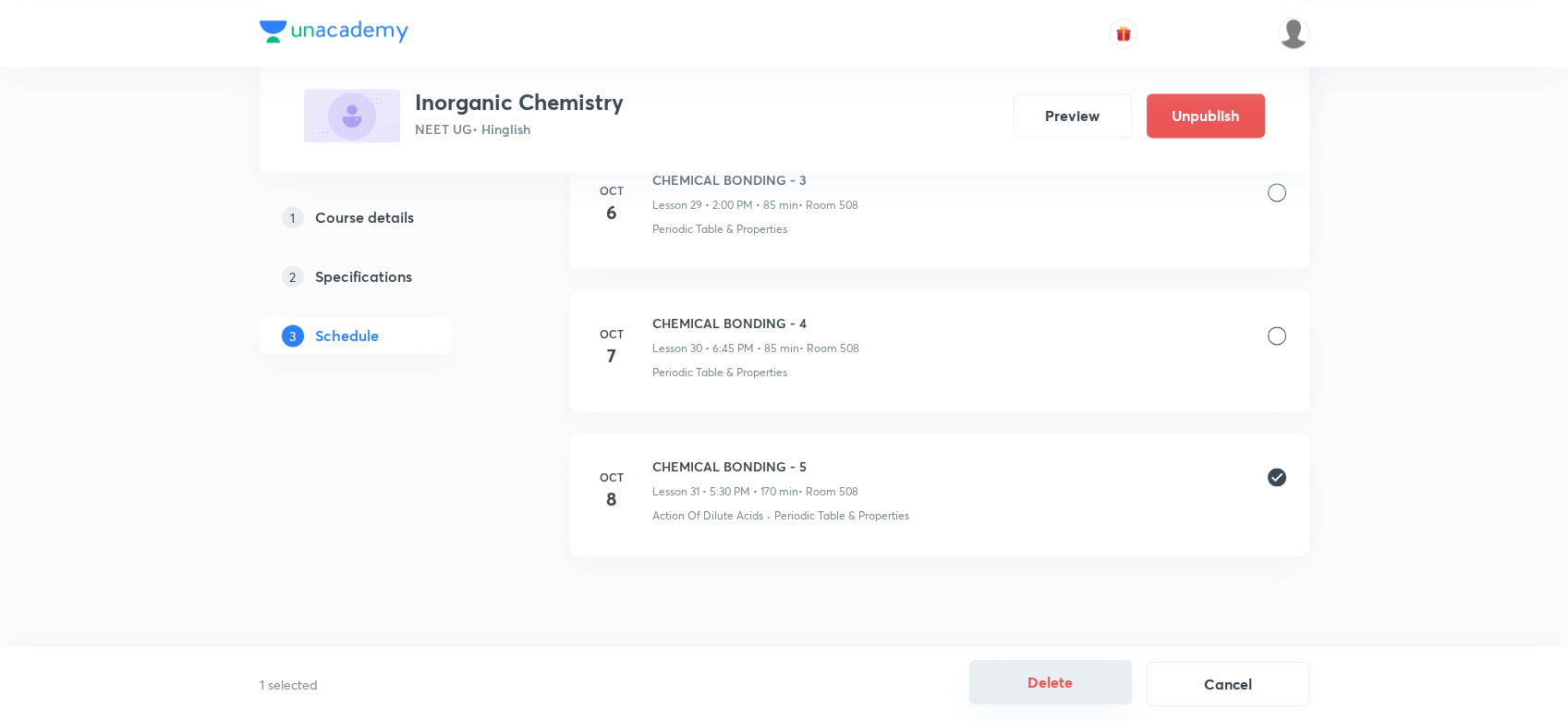
click at [1031, 680] on button "Delete" at bounding box center [1051, 682] width 163 height 44
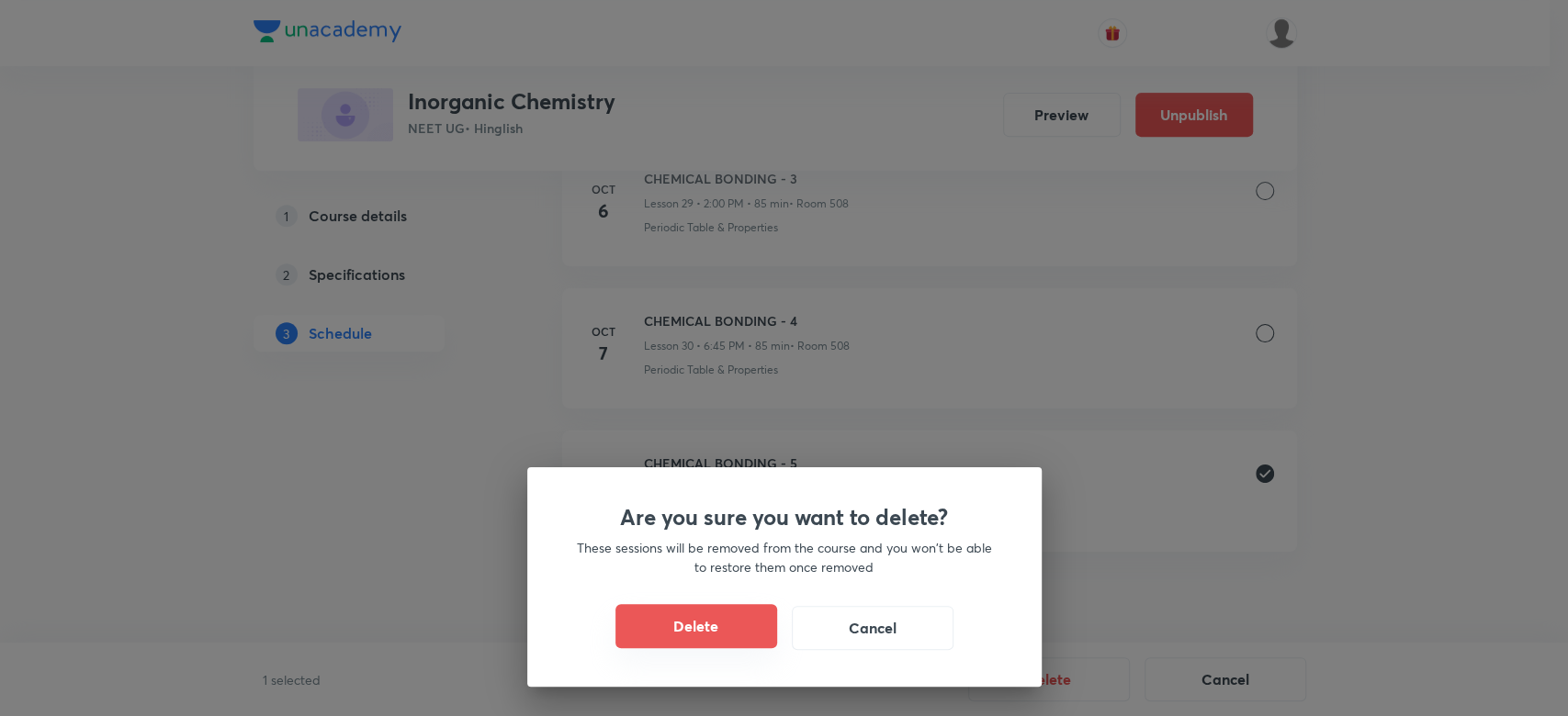
click at [722, 621] on button "Delete" at bounding box center [696, 626] width 162 height 44
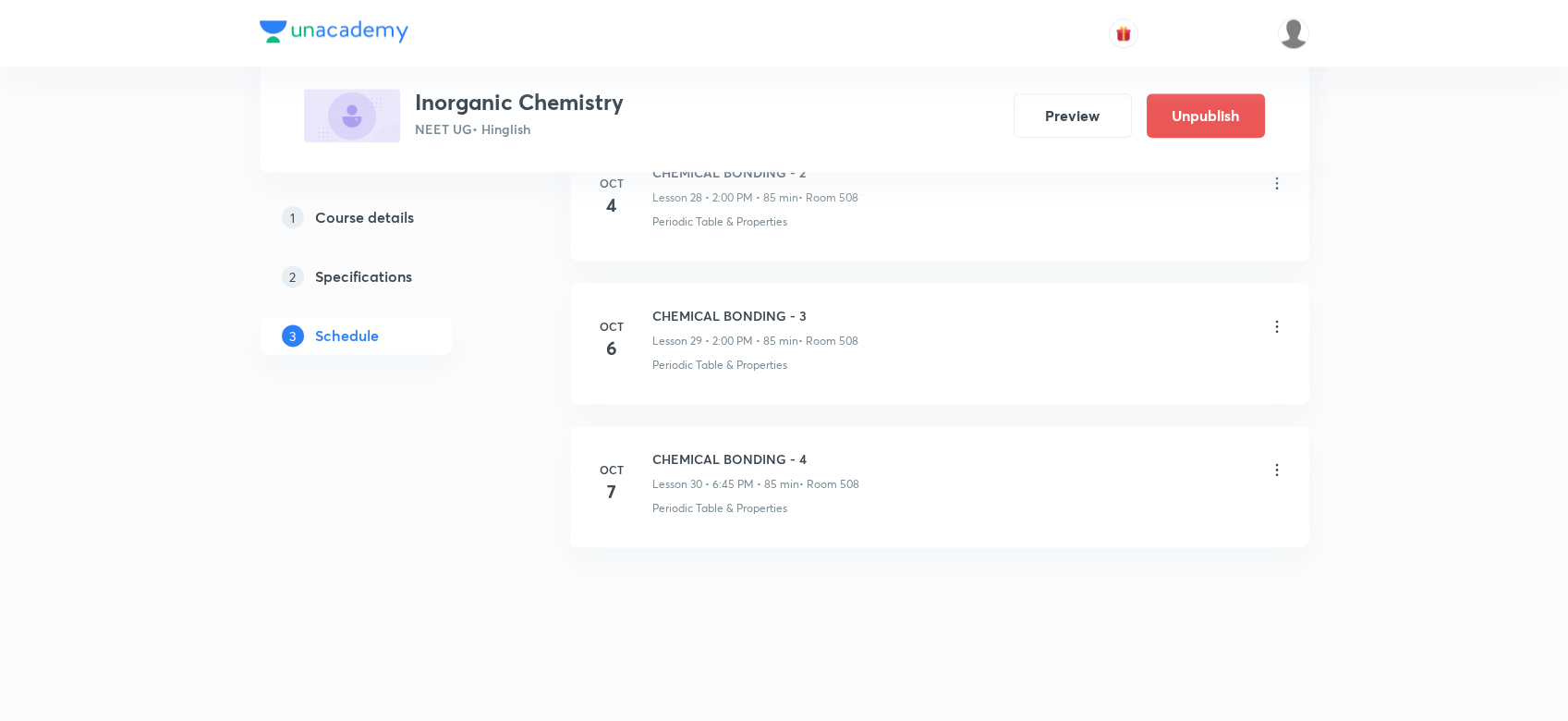
scroll to position [5053, 0]
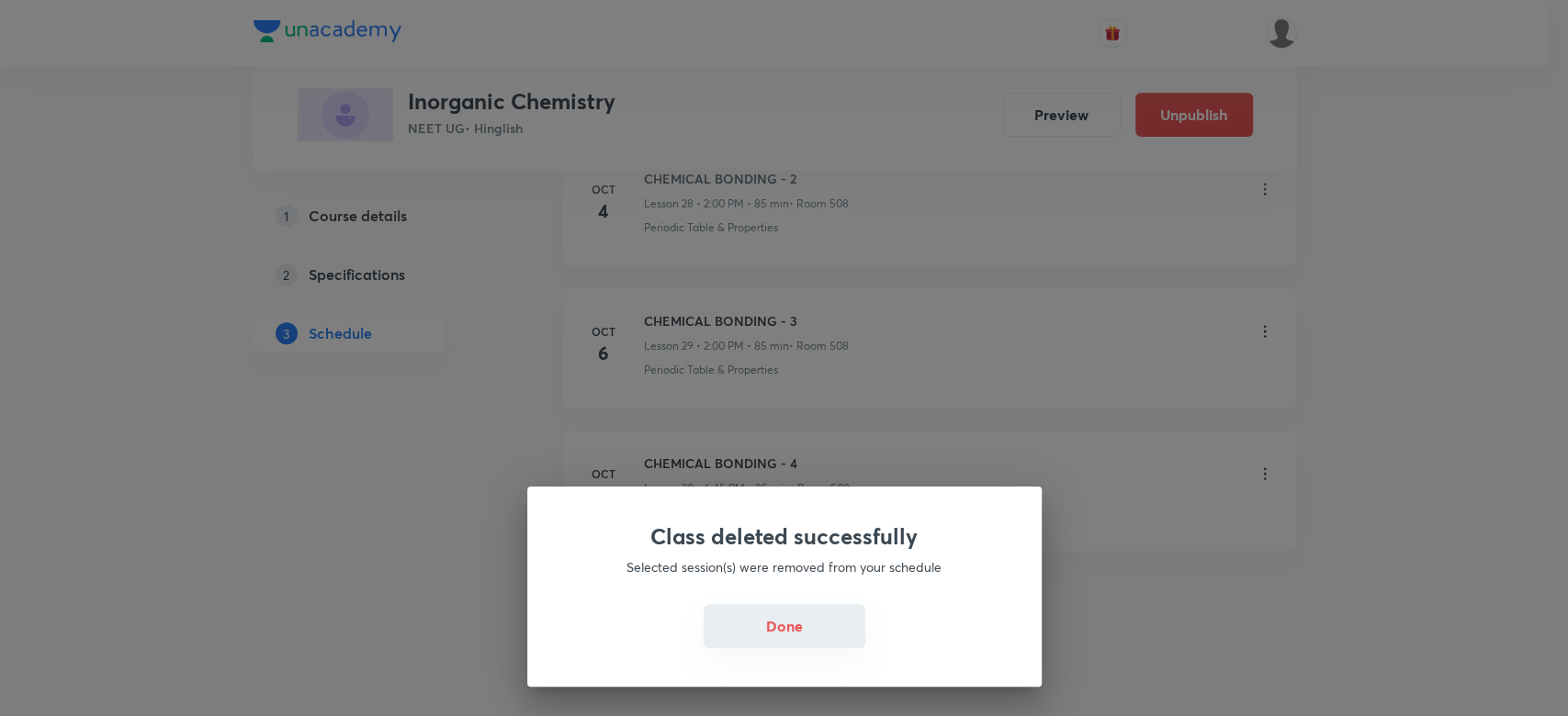
click at [761, 634] on button "Done" at bounding box center [784, 626] width 162 height 44
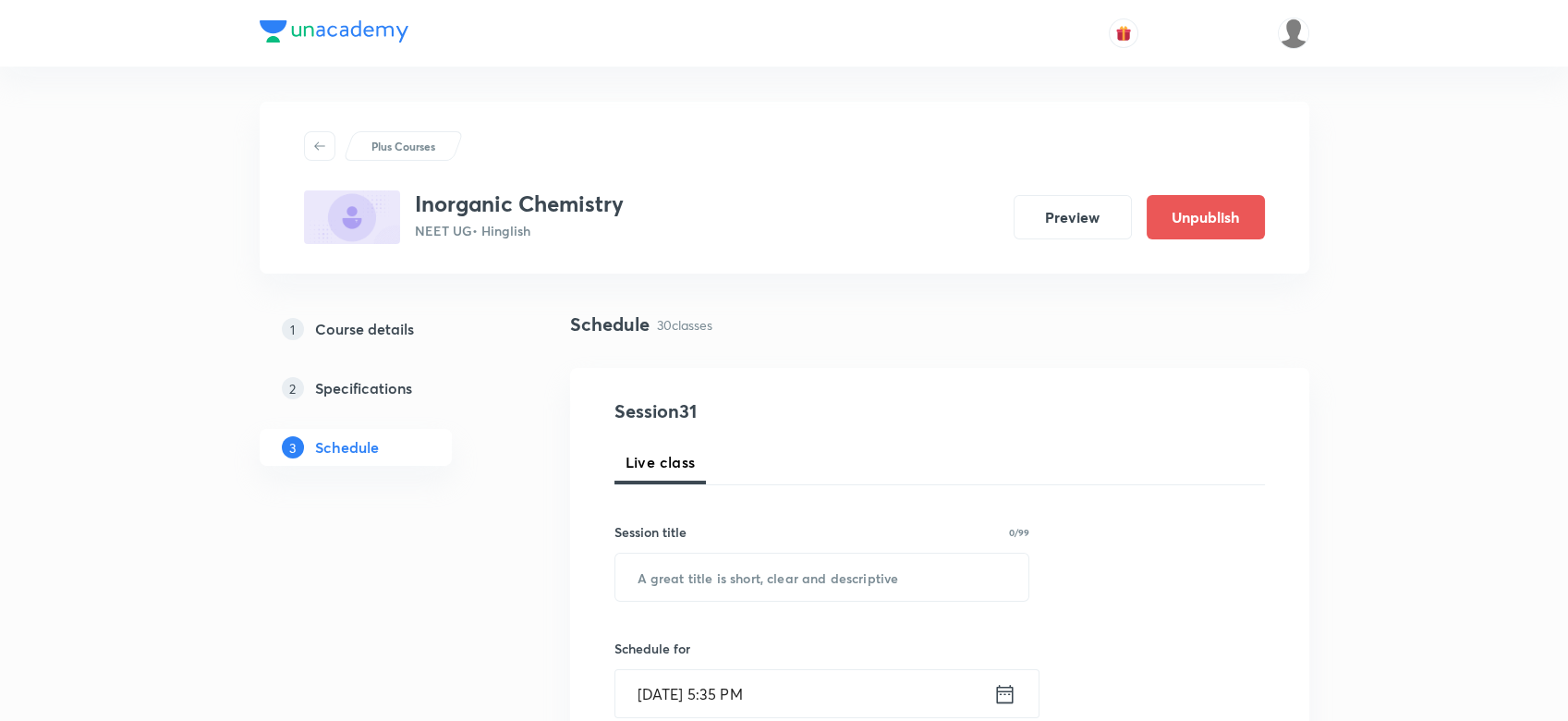
scroll to position [0, 0]
click at [774, 566] on input "text" at bounding box center [822, 579] width 414 height 47
paste input "CHEMICAL BONDING - 5"
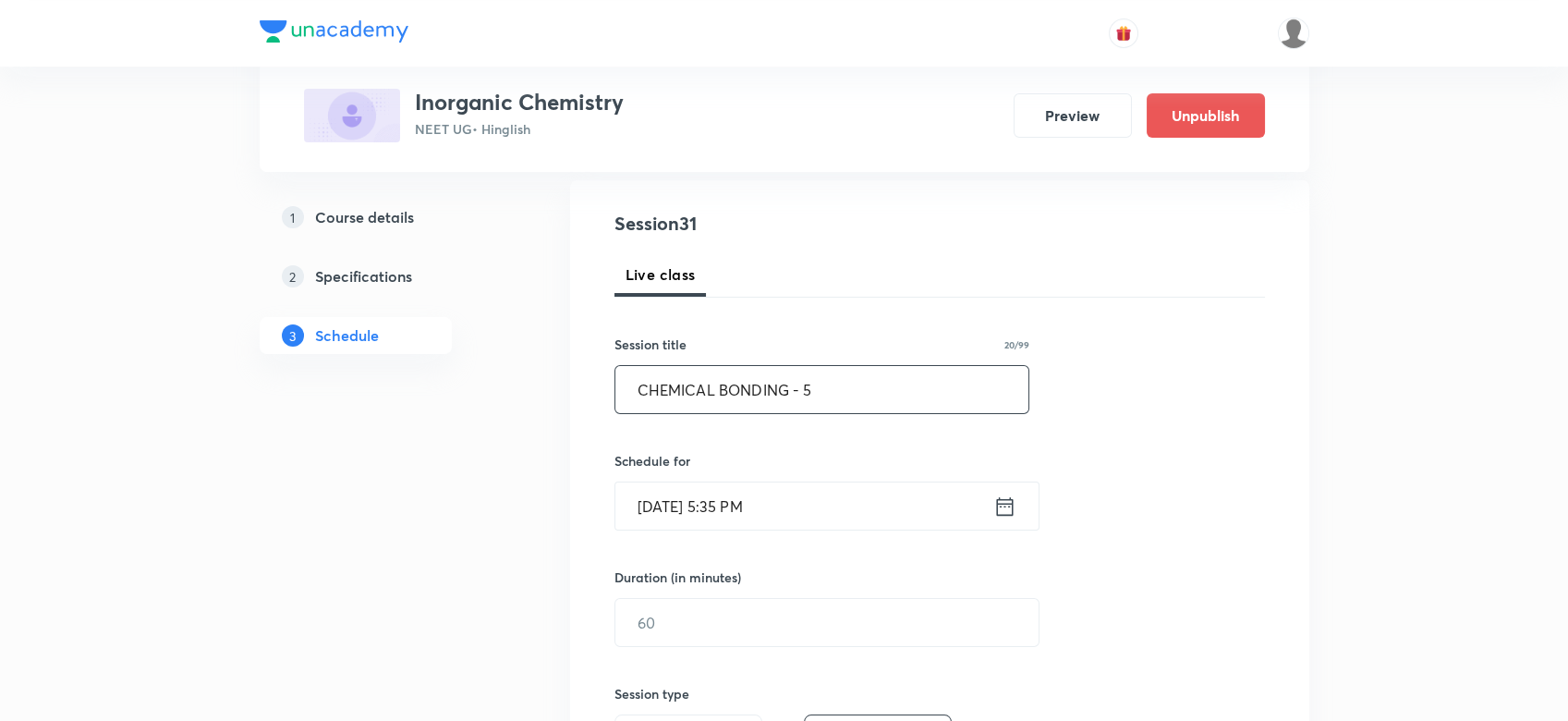
scroll to position [217, 0]
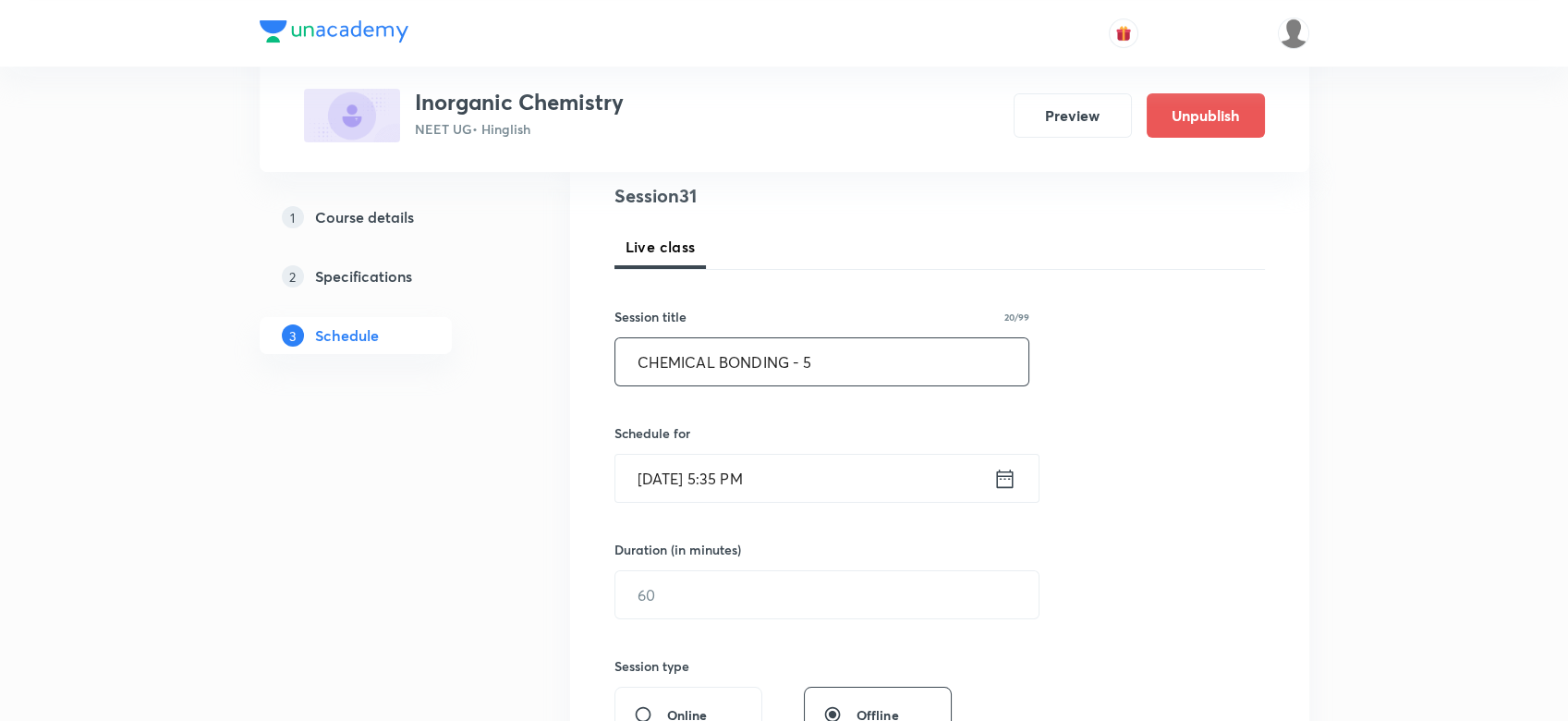
type input "CHEMICAL BONDING - 5"
click at [1015, 483] on div "Oct 8, 2025, 5:35 PM ​" at bounding box center [827, 478] width 425 height 49
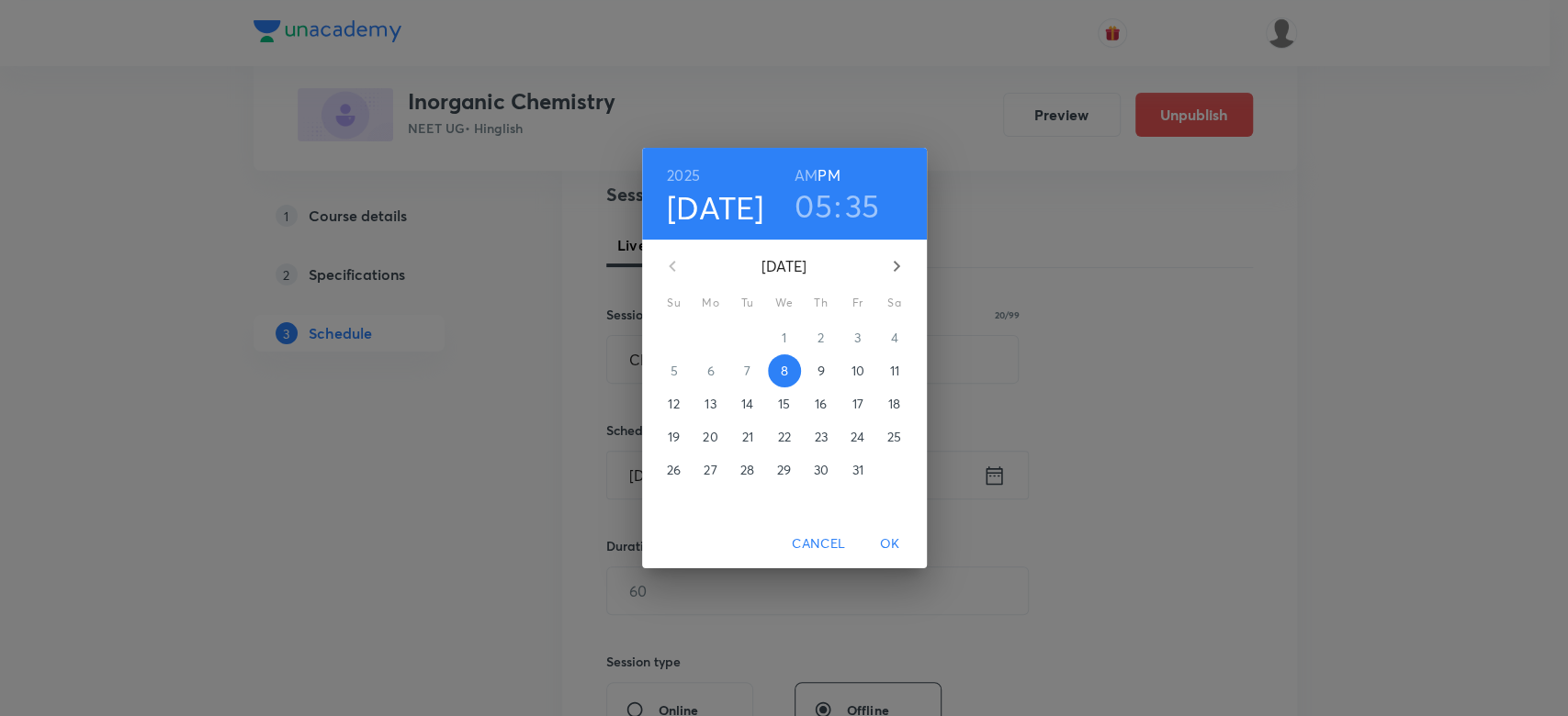
click at [850, 202] on h3 "35" at bounding box center [863, 206] width 35 height 39
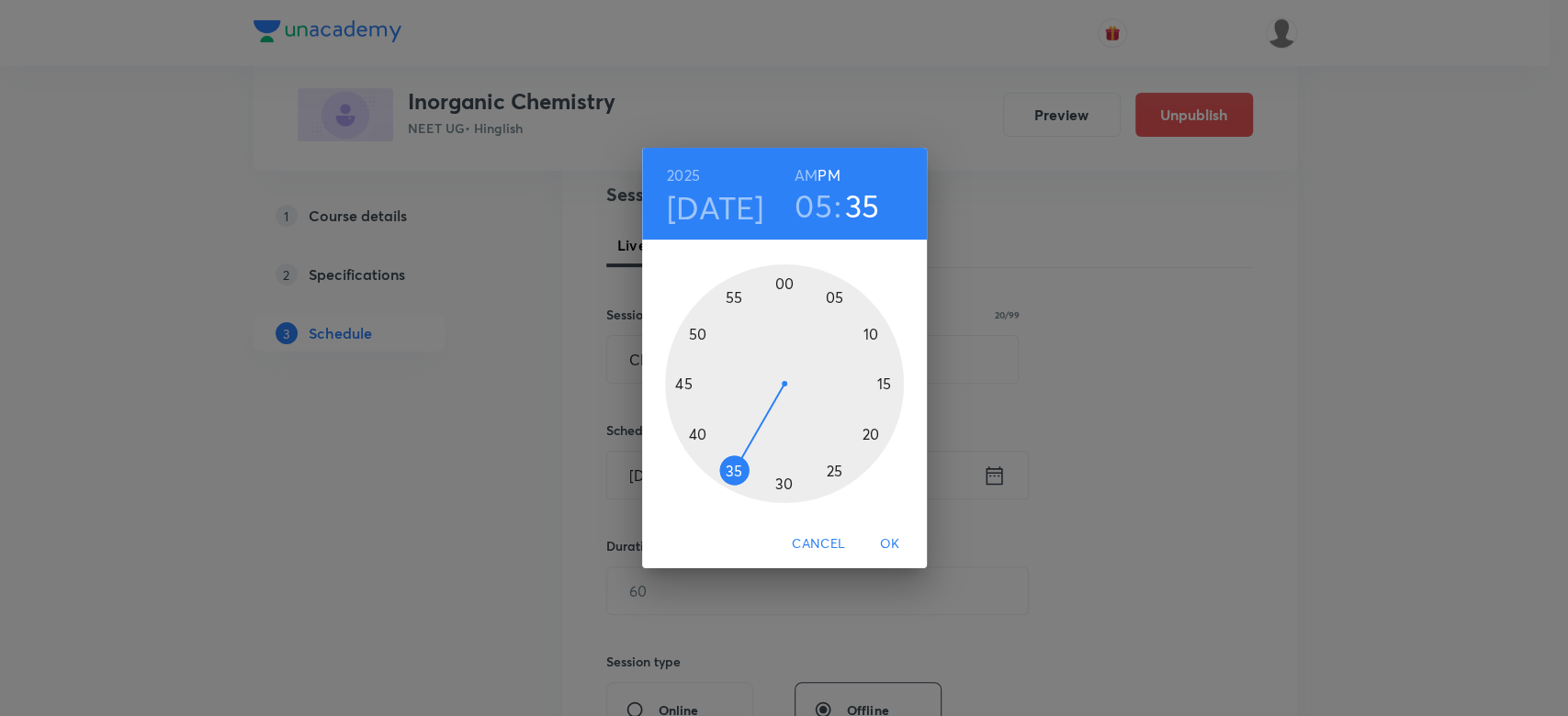
click at [700, 431] on div at bounding box center [784, 384] width 239 height 239
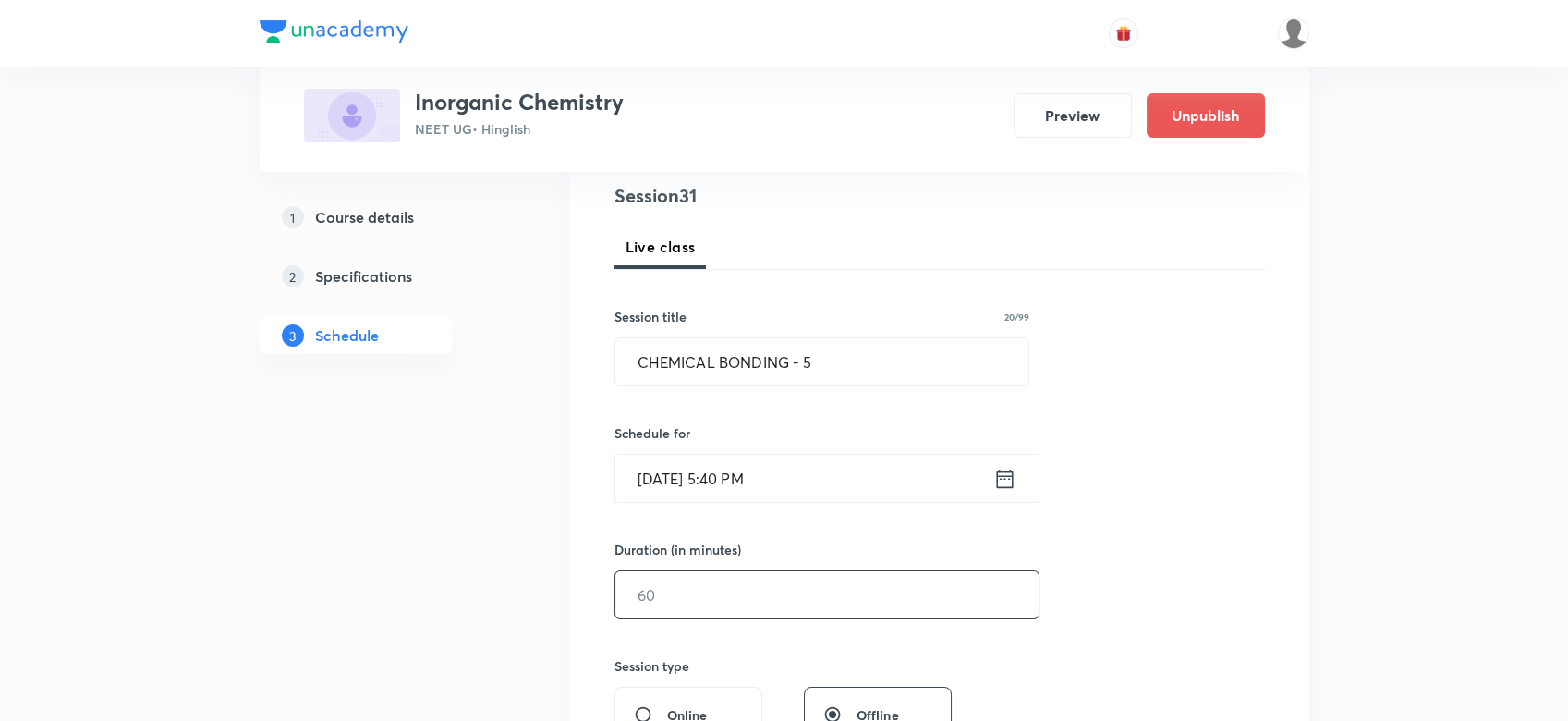
click at [655, 581] on input "text" at bounding box center [827, 594] width 423 height 47
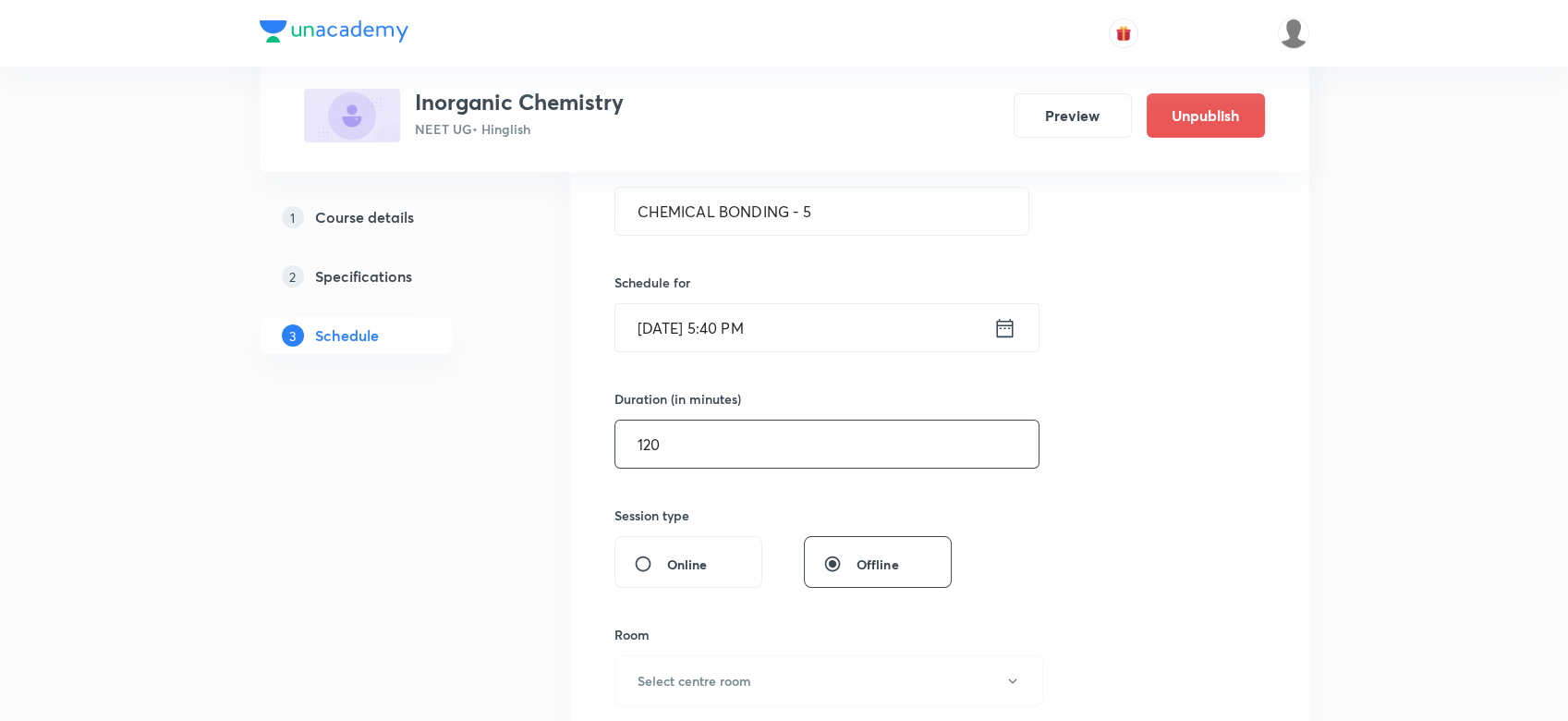
scroll to position [555, 0]
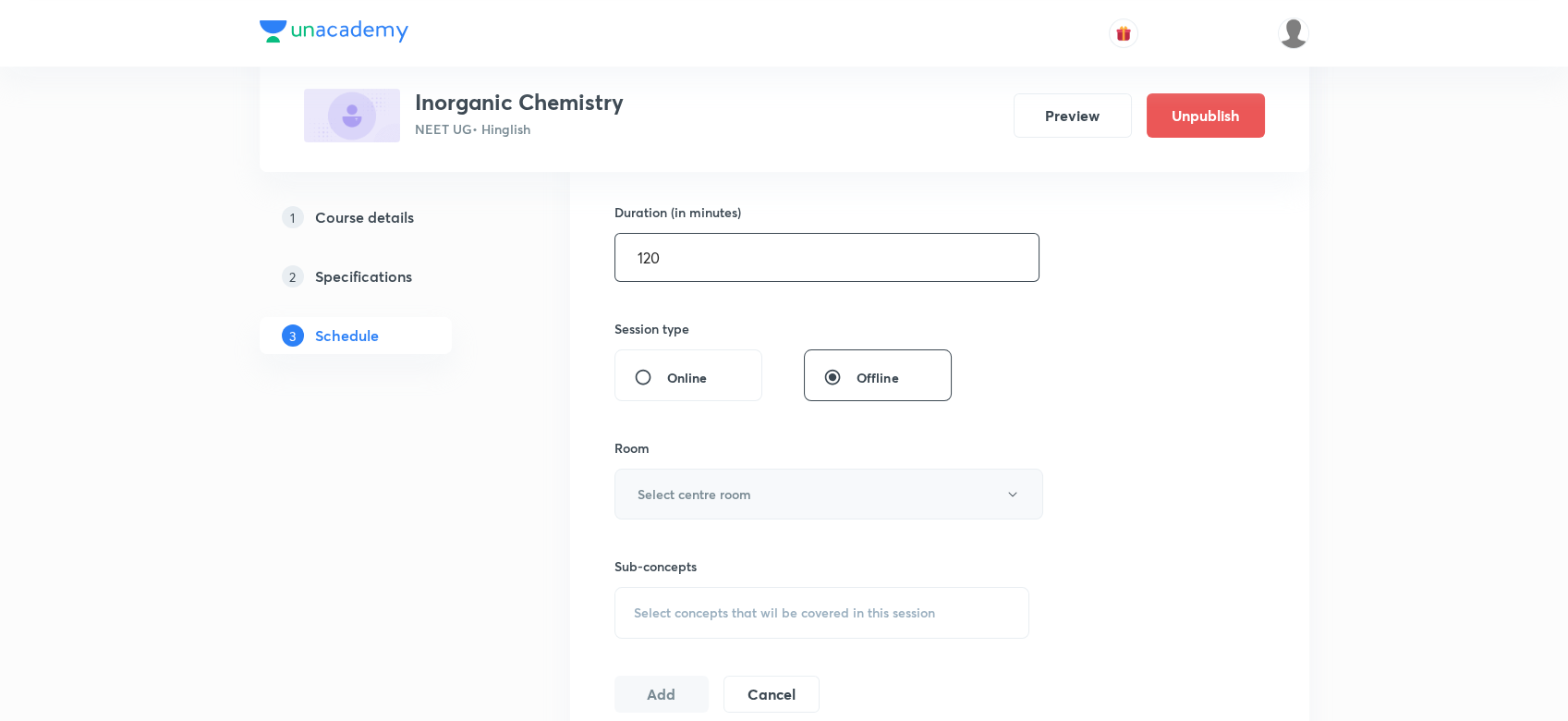
type input "120"
click at [673, 479] on button "Select centre room" at bounding box center [829, 494] width 429 height 51
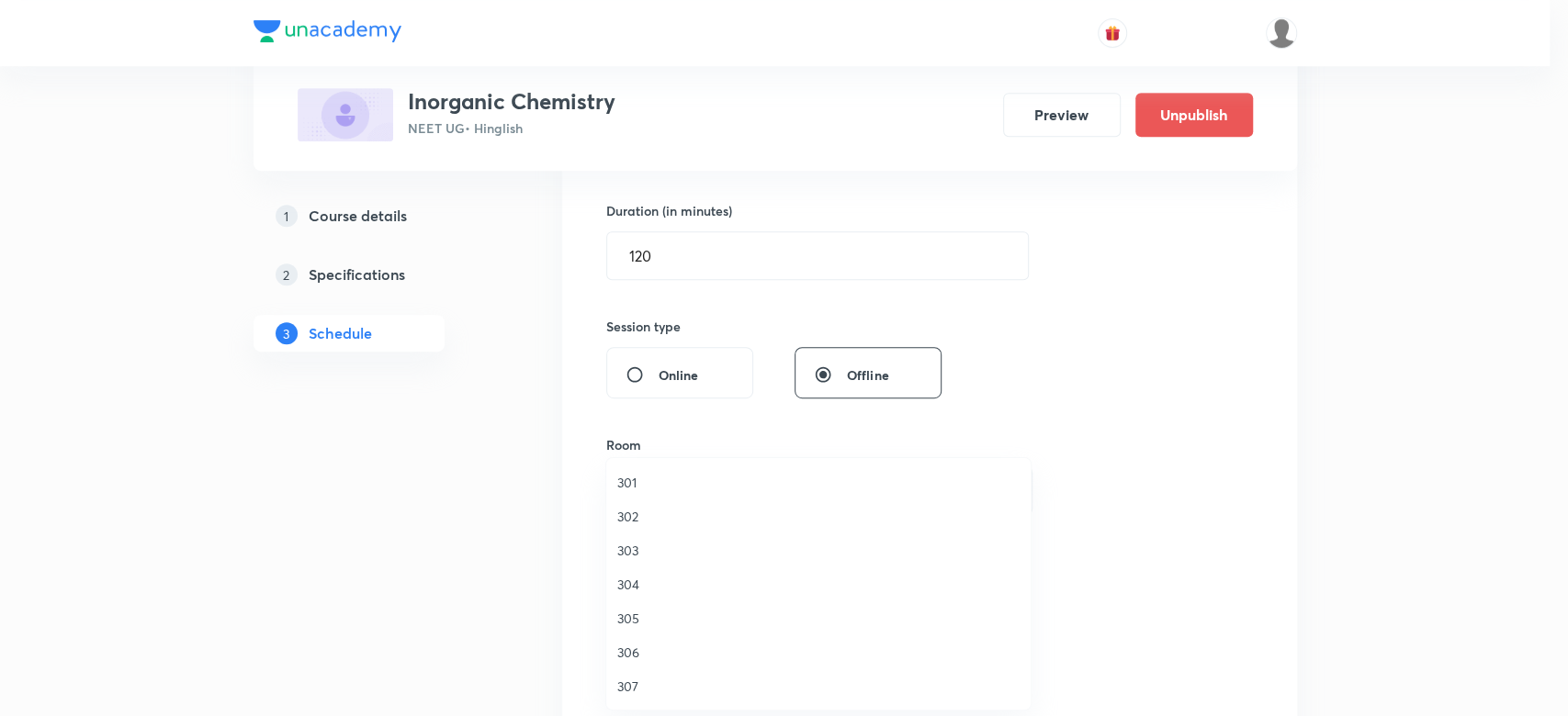
click at [621, 492] on li "301" at bounding box center [818, 482] width 424 height 34
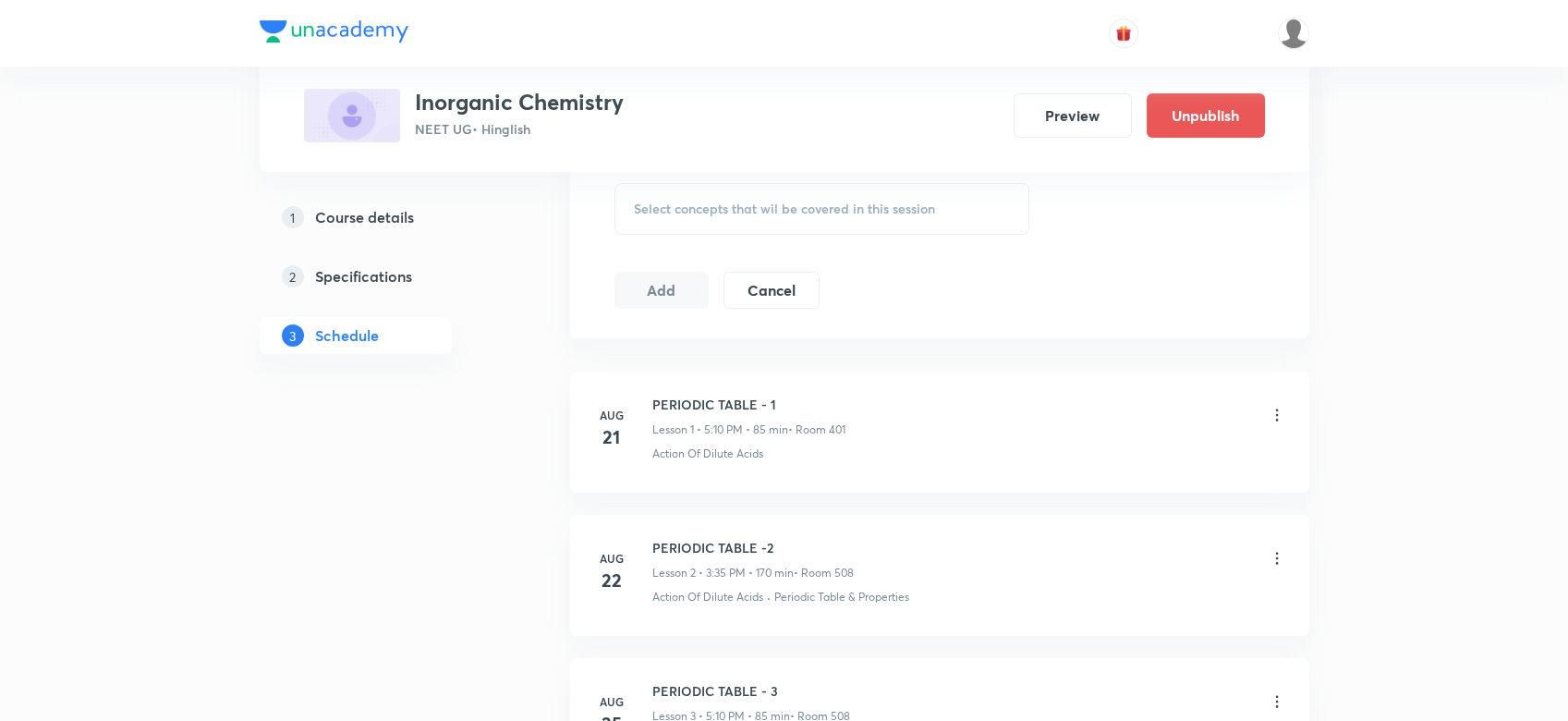
scroll to position [958, 0]
click at [657, 210] on span "Select concepts that wil be covered in this session" at bounding box center [784, 210] width 301 height 15
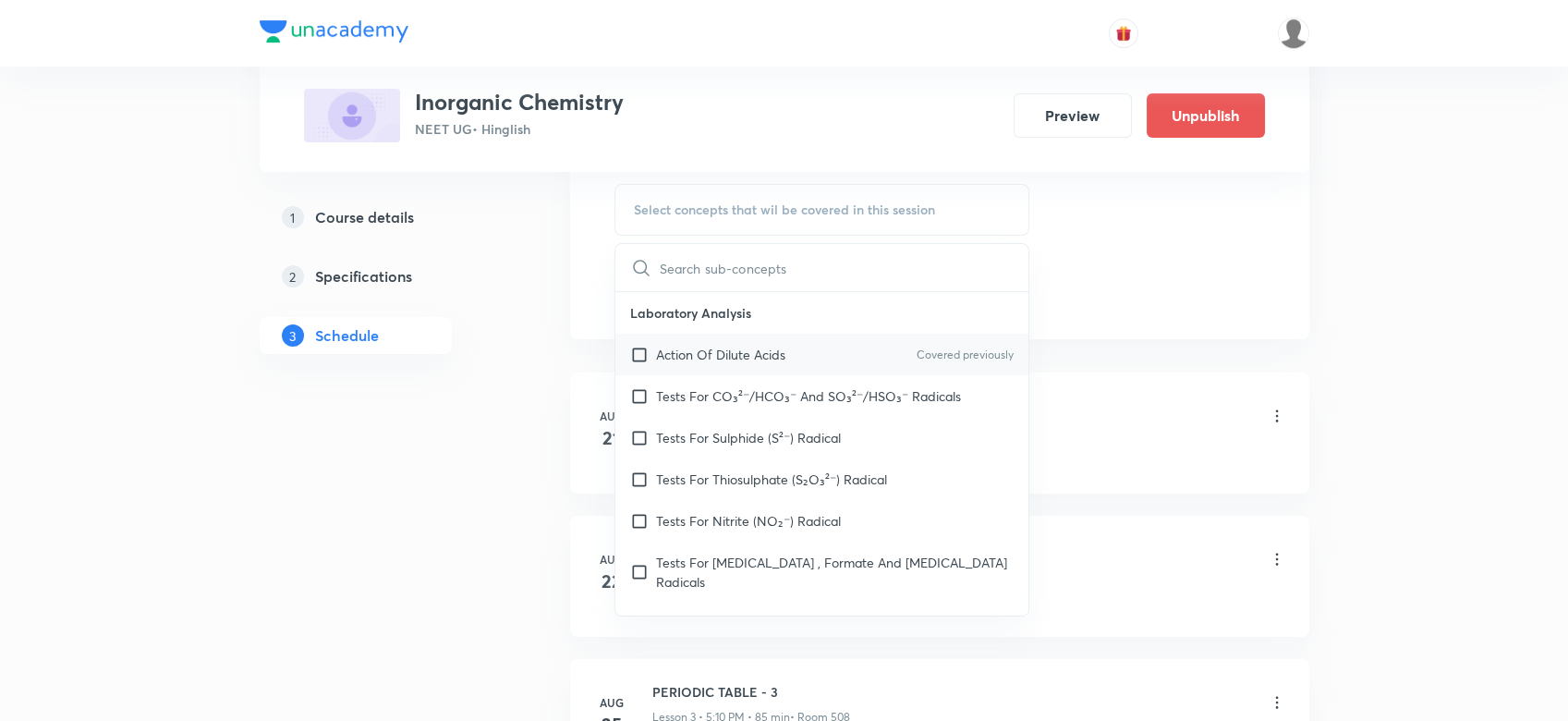
click at [658, 362] on div "Action Of Dilute Acids Covered previously" at bounding box center [822, 354] width 414 height 42
checkbox input "true"
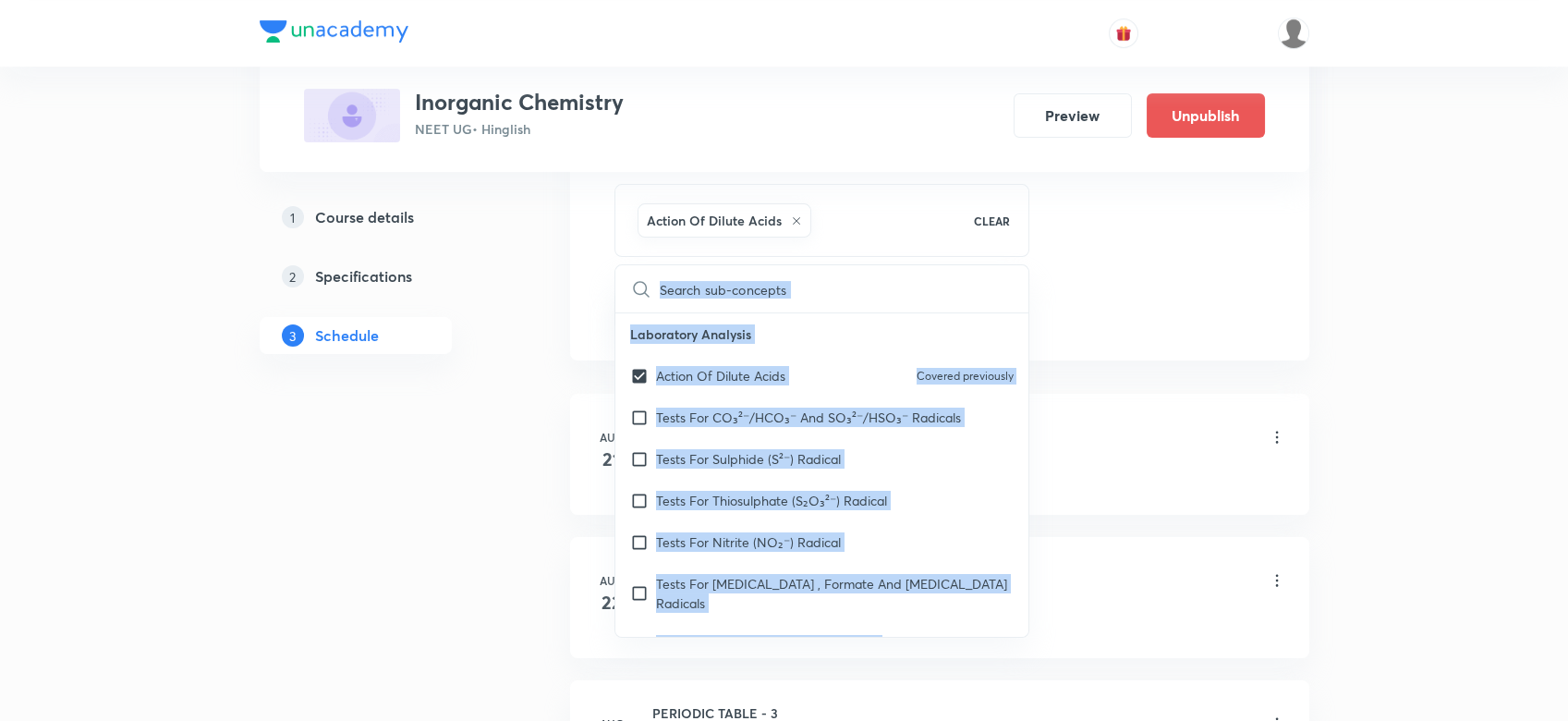
drag, startPoint x: 1127, startPoint y: 299, endPoint x: 620, endPoint y: 318, distance: 507.4
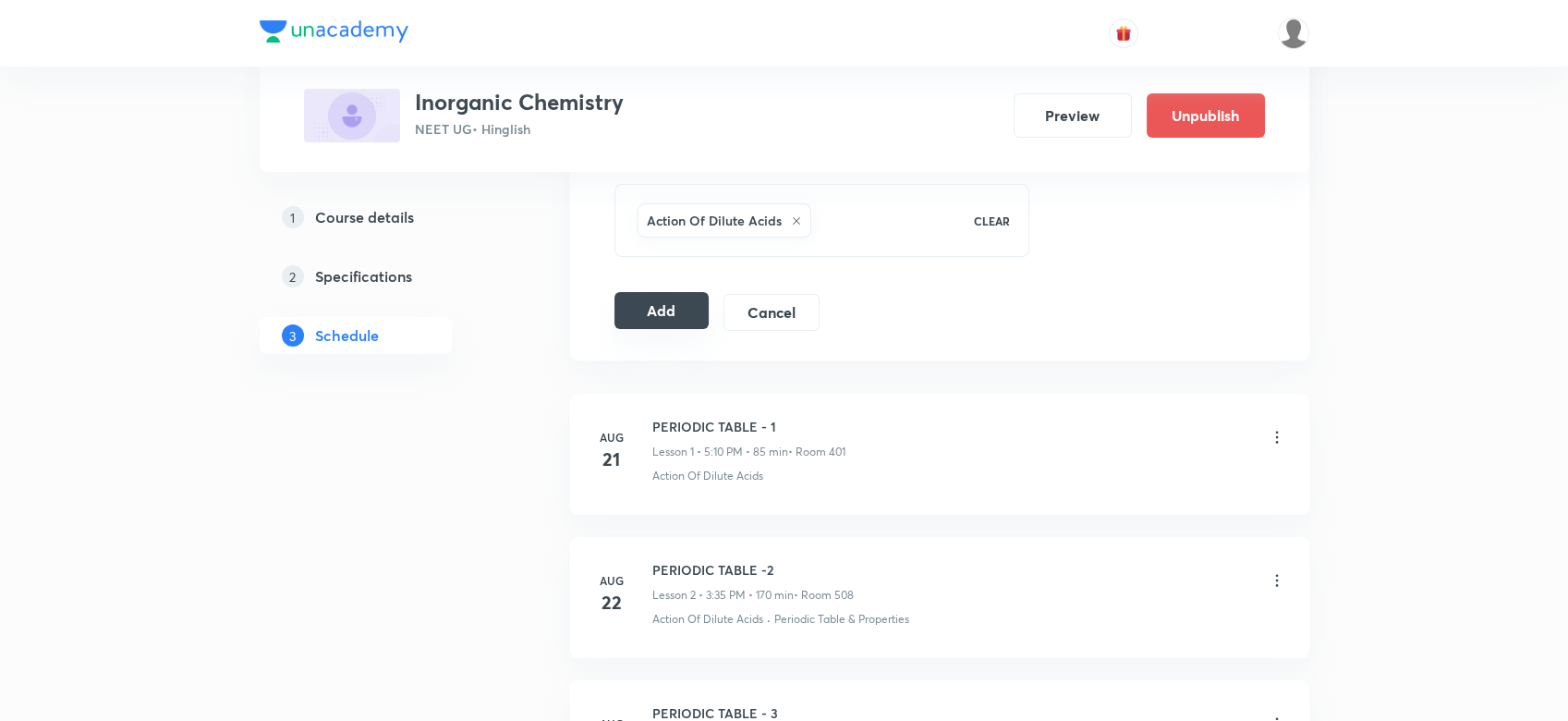
click at [620, 318] on button "Add" at bounding box center [662, 311] width 95 height 37
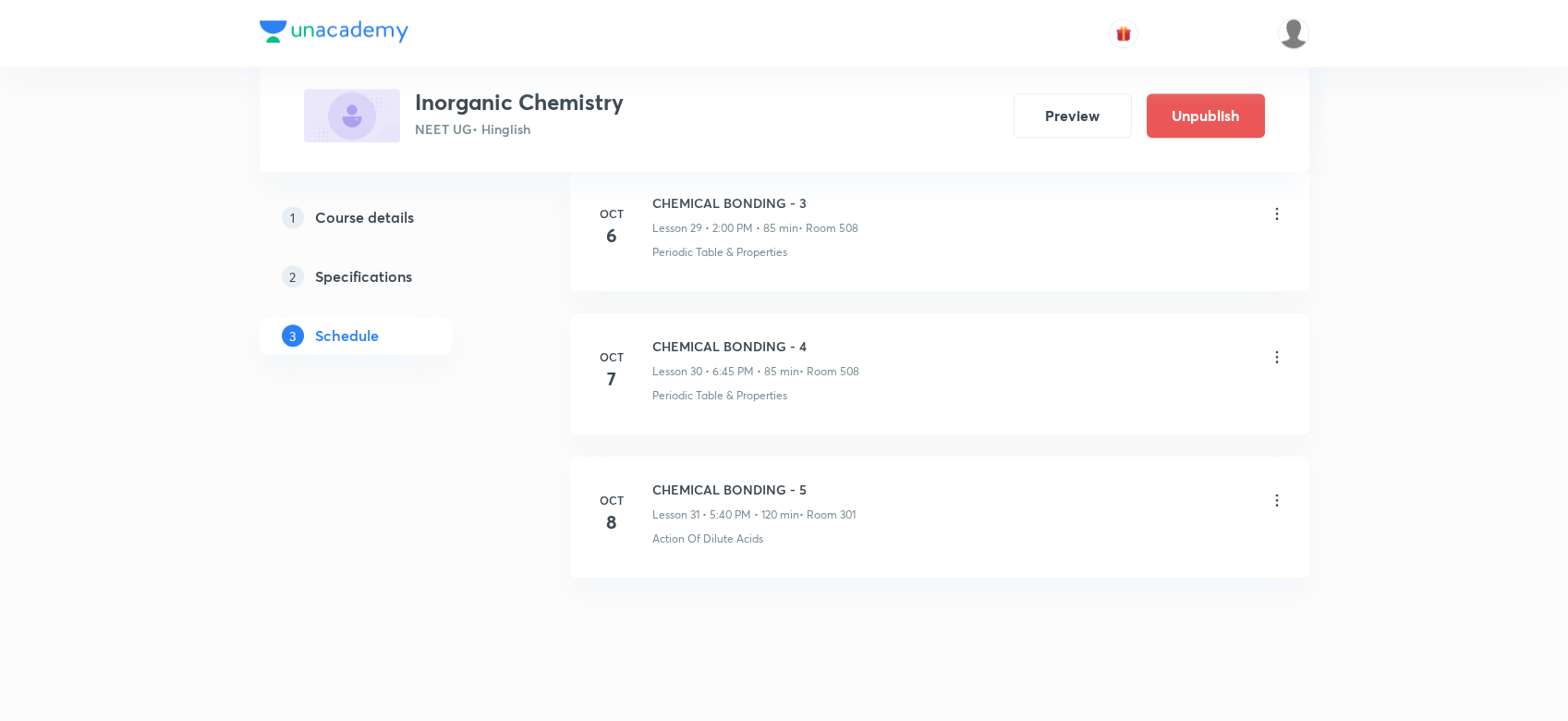
scroll to position [4347, 0]
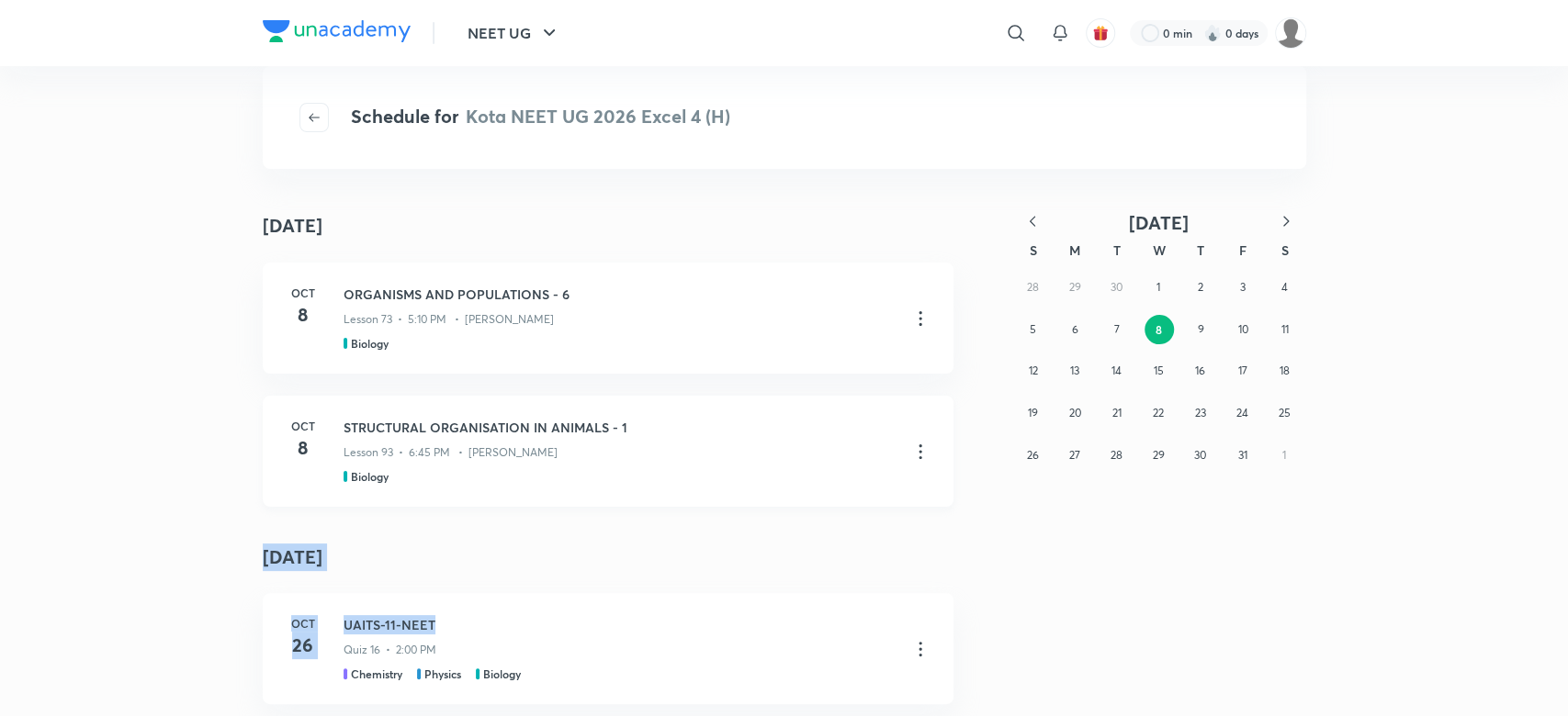
drag, startPoint x: 860, startPoint y: 589, endPoint x: 911, endPoint y: 412, distance: 184.2
click at [911, 412] on div "[DATE] [DATE] [DATE] ORGANISMS AND POPULATIONS - 6 Lesson 73 • 5:10 PM • [PERSO…" at bounding box center [608, 462] width 691 height 528
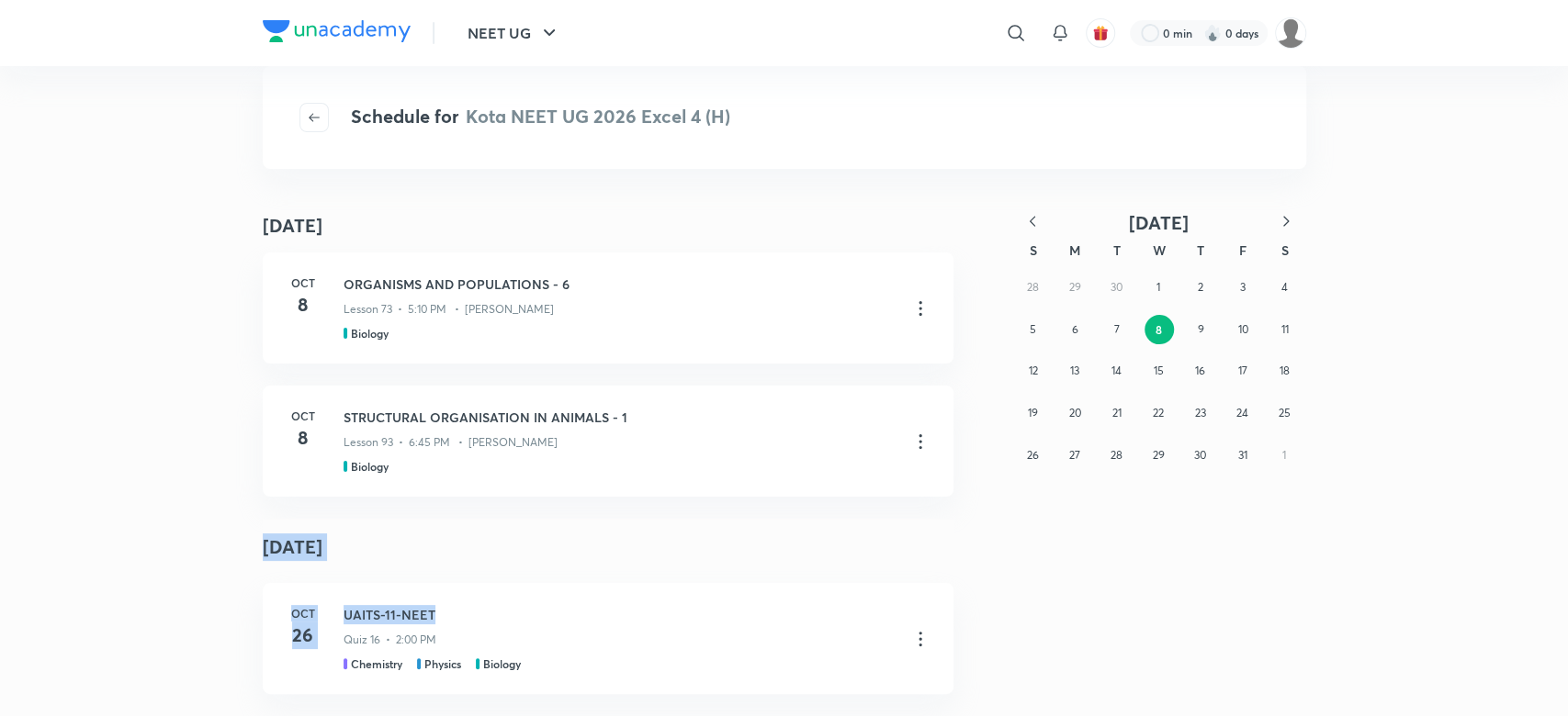
scroll to position [28, 0]
click at [662, 408] on h3 "STRUCTURAL ORGANISATION IN ANIMALS - 1" at bounding box center [619, 417] width 551 height 19
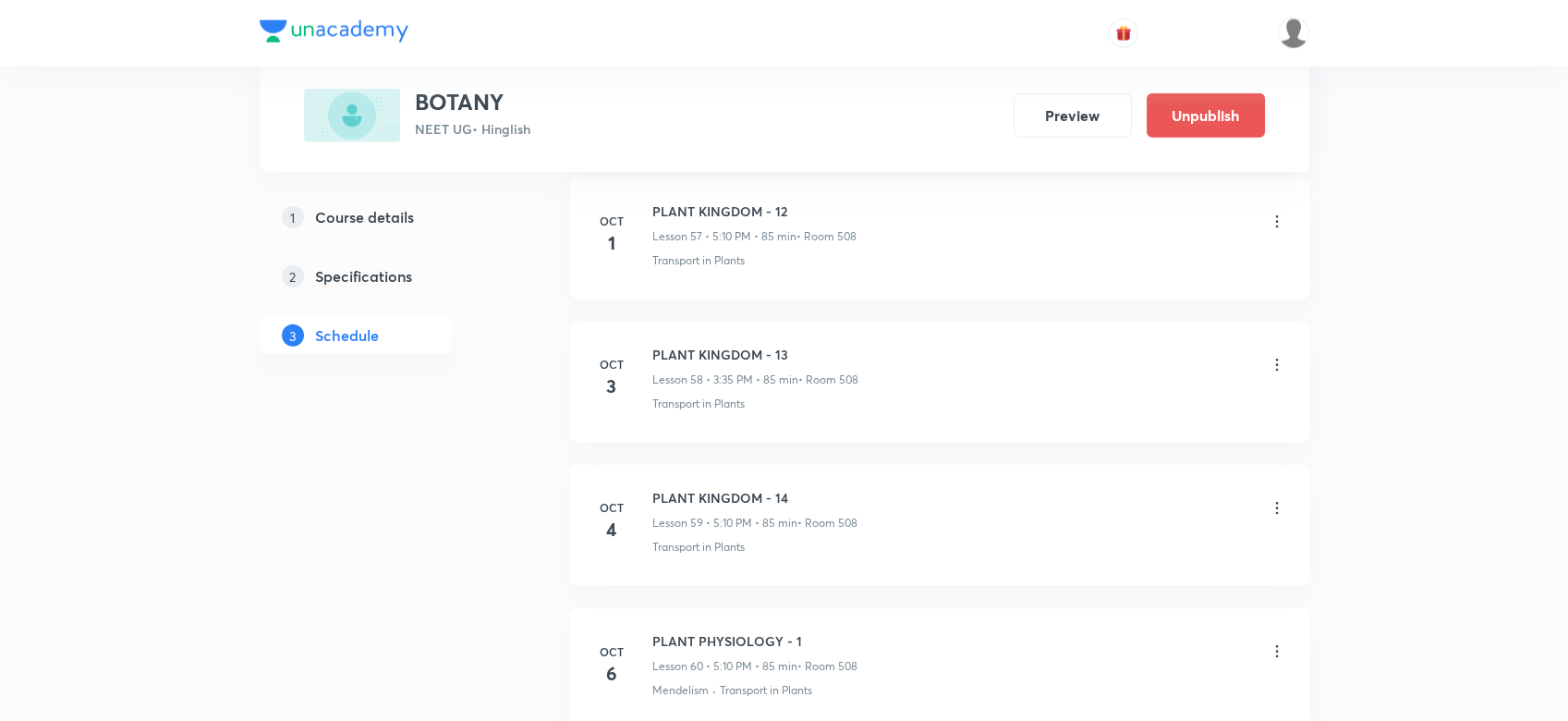
scroll to position [9603, 0]
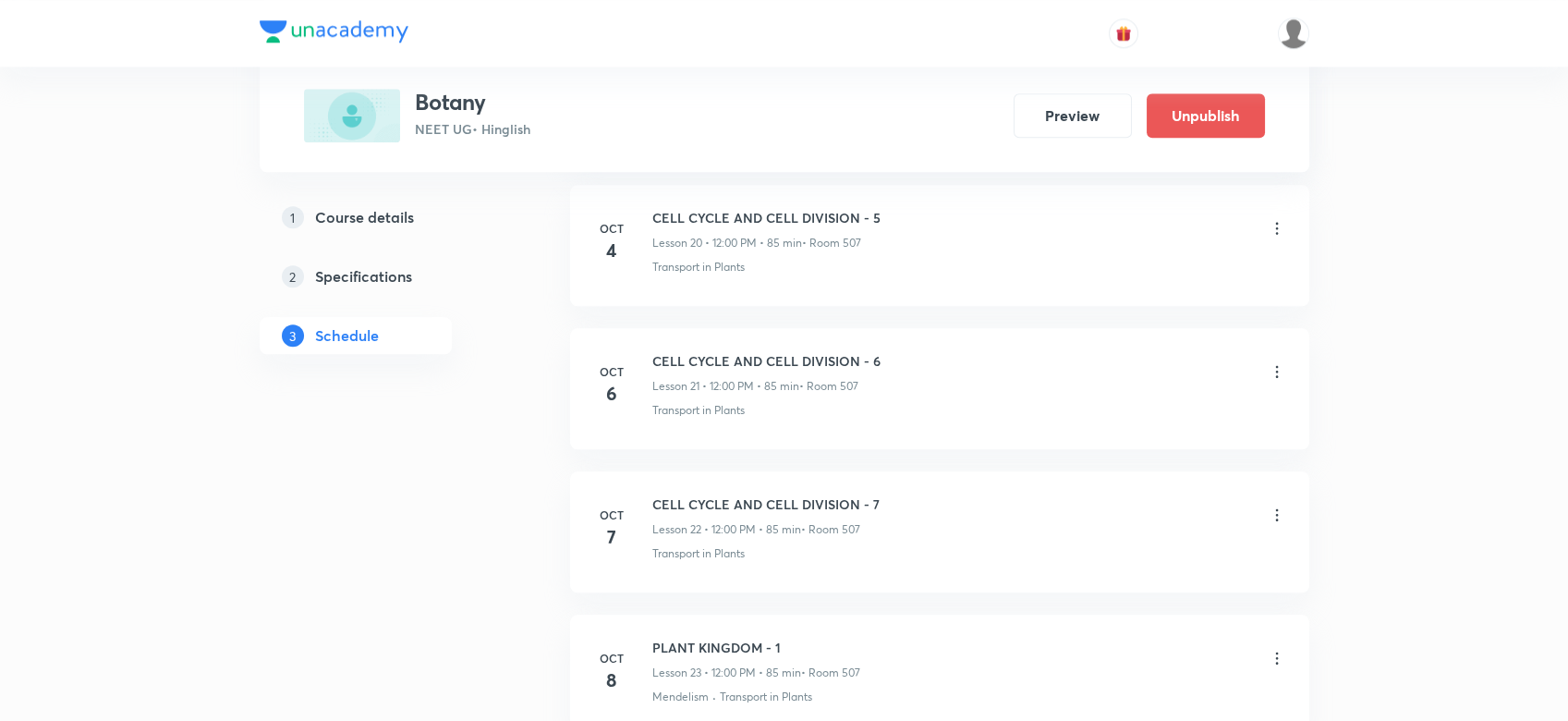
scroll to position [4050, 0]
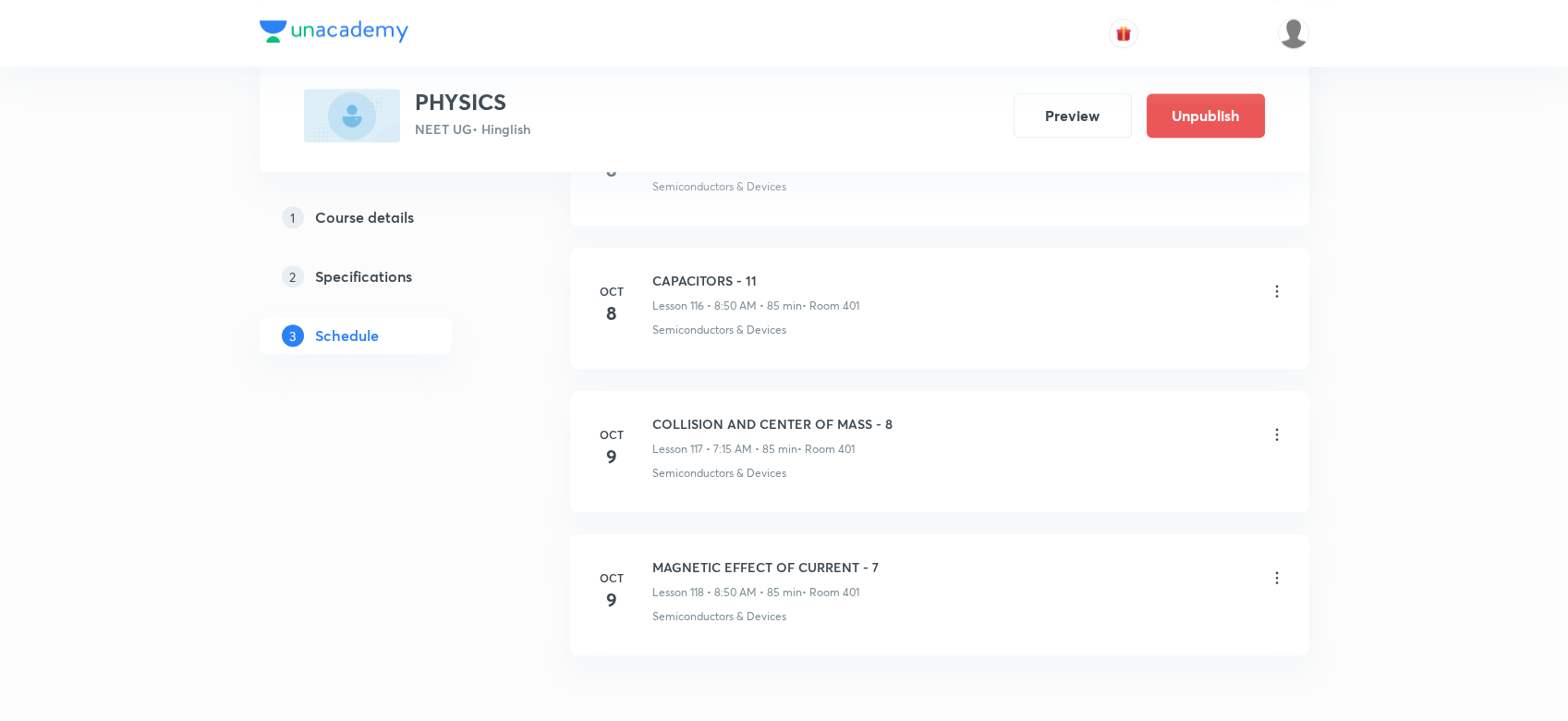
scroll to position [17757, 0]
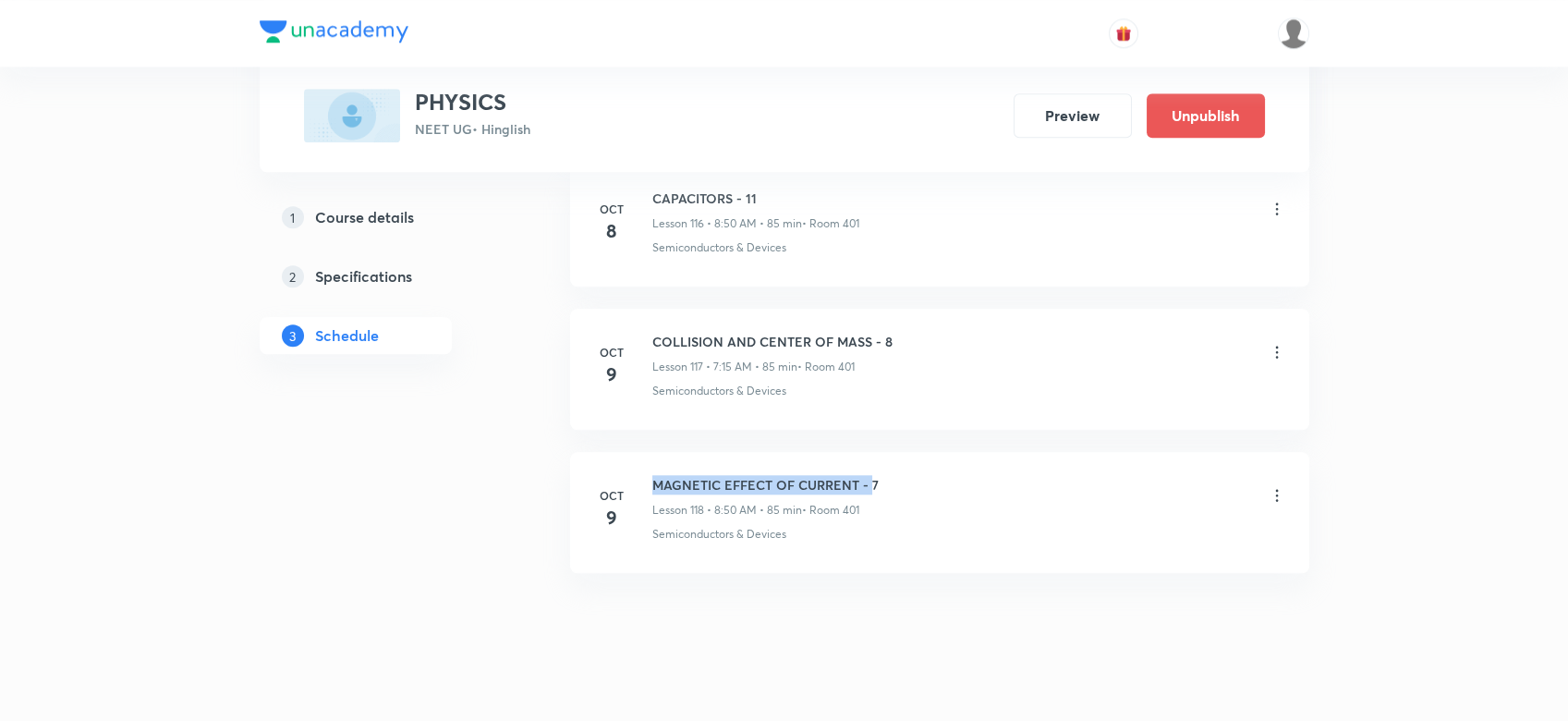
drag, startPoint x: 651, startPoint y: 444, endPoint x: 869, endPoint y: 432, distance: 218.3
click at [869, 452] on li "Oct 9 MAGNETIC EFFECT OF CURRENT - 7 Lesson 118 • 8:50 AM • 85 min • Room 401 S…" at bounding box center [940, 512] width 739 height 121
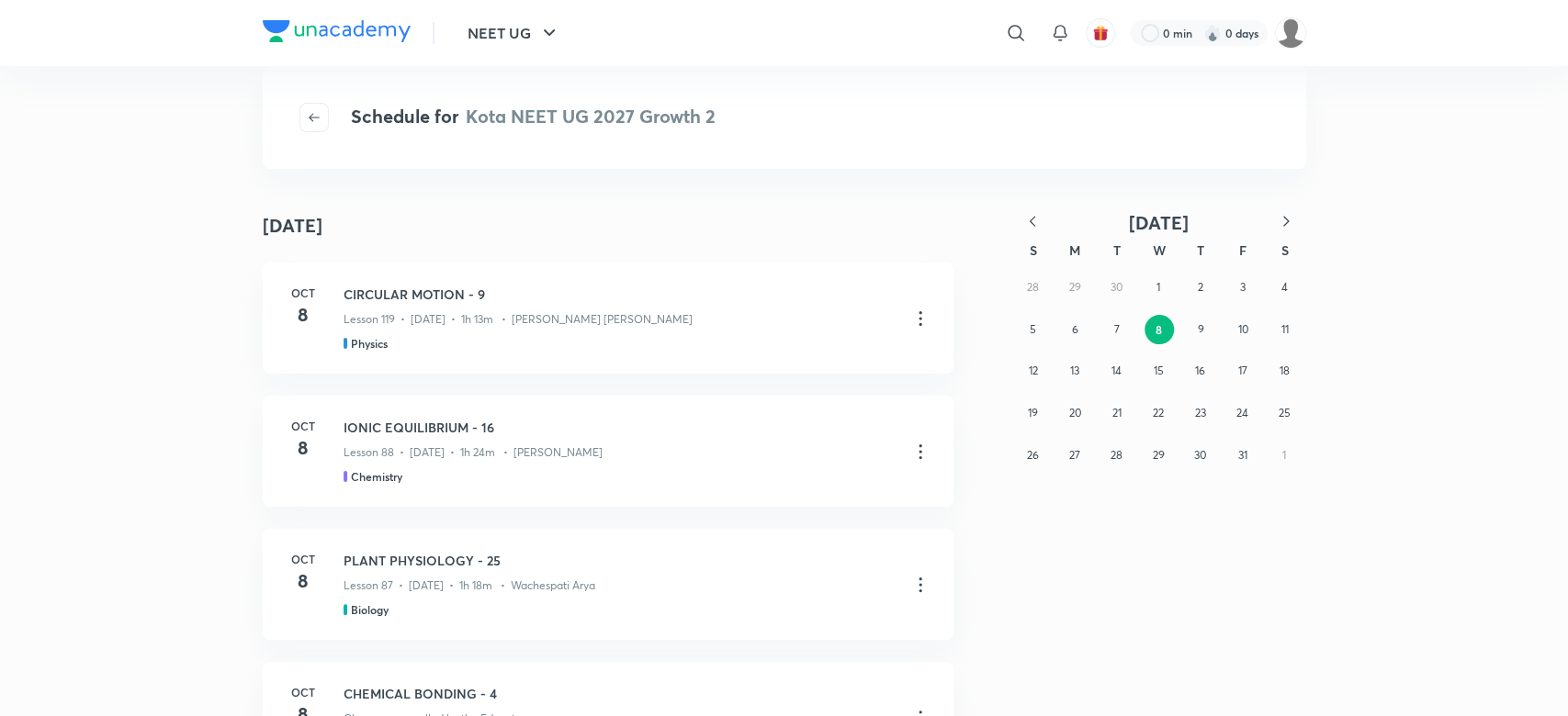
drag, startPoint x: 0, startPoint y: 0, endPoint x: 131, endPoint y: 254, distance: 285.8
click at [131, 254] on div "October 8 October 8 Oct 8 CIRCULAR MOTION - 9 Lesson 119 • Oct 8 • 1h 13m • Atu…" at bounding box center [784, 461] width 1568 height 510
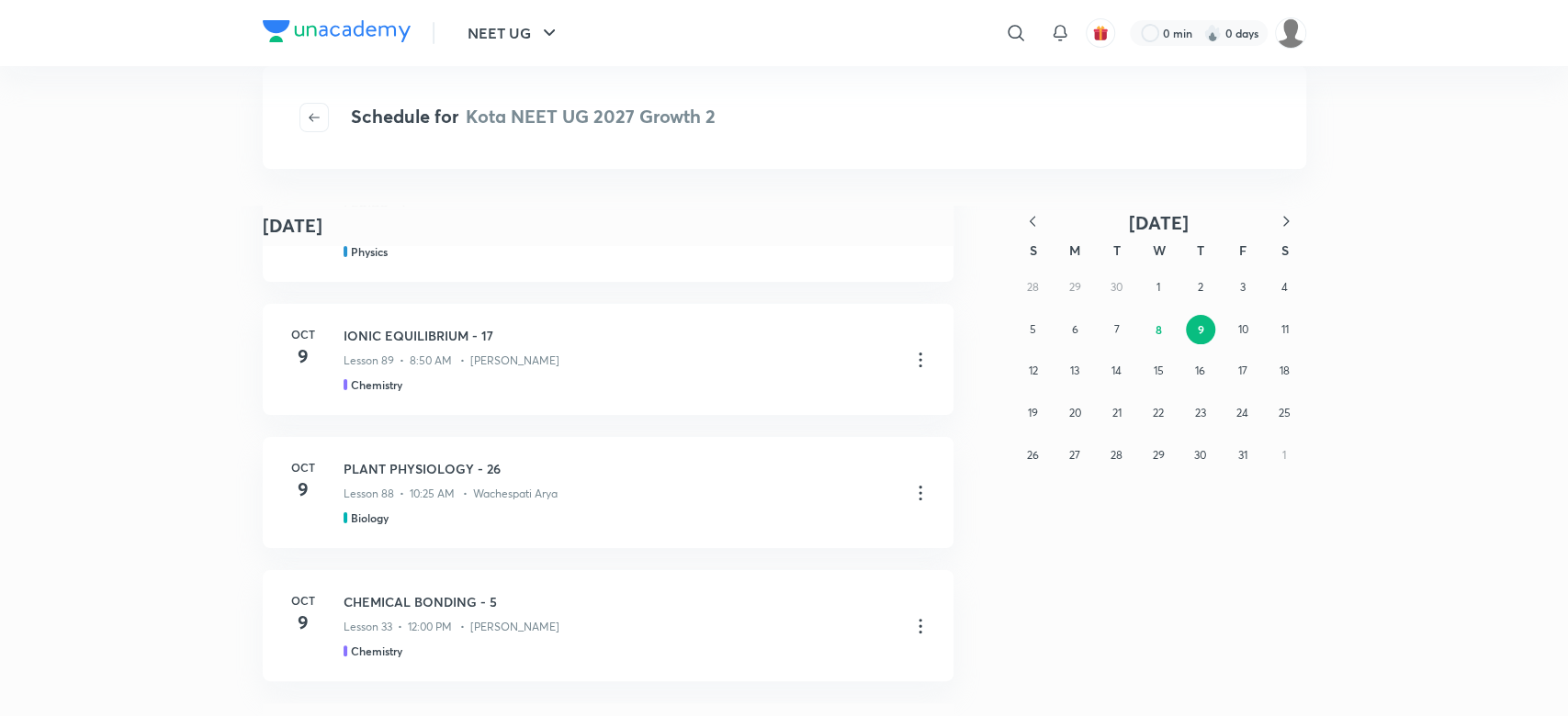
scroll to position [950, 0]
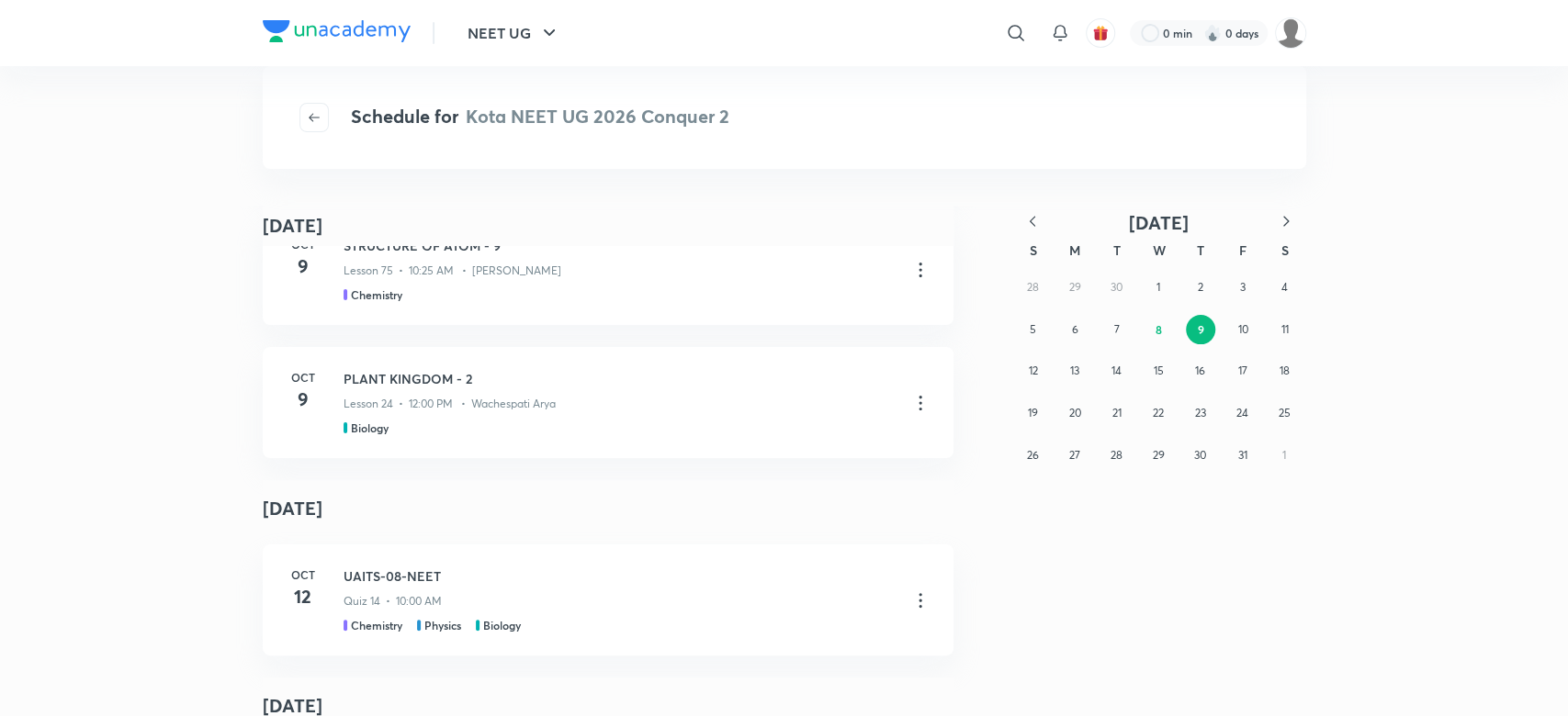
scroll to position [1048, 0]
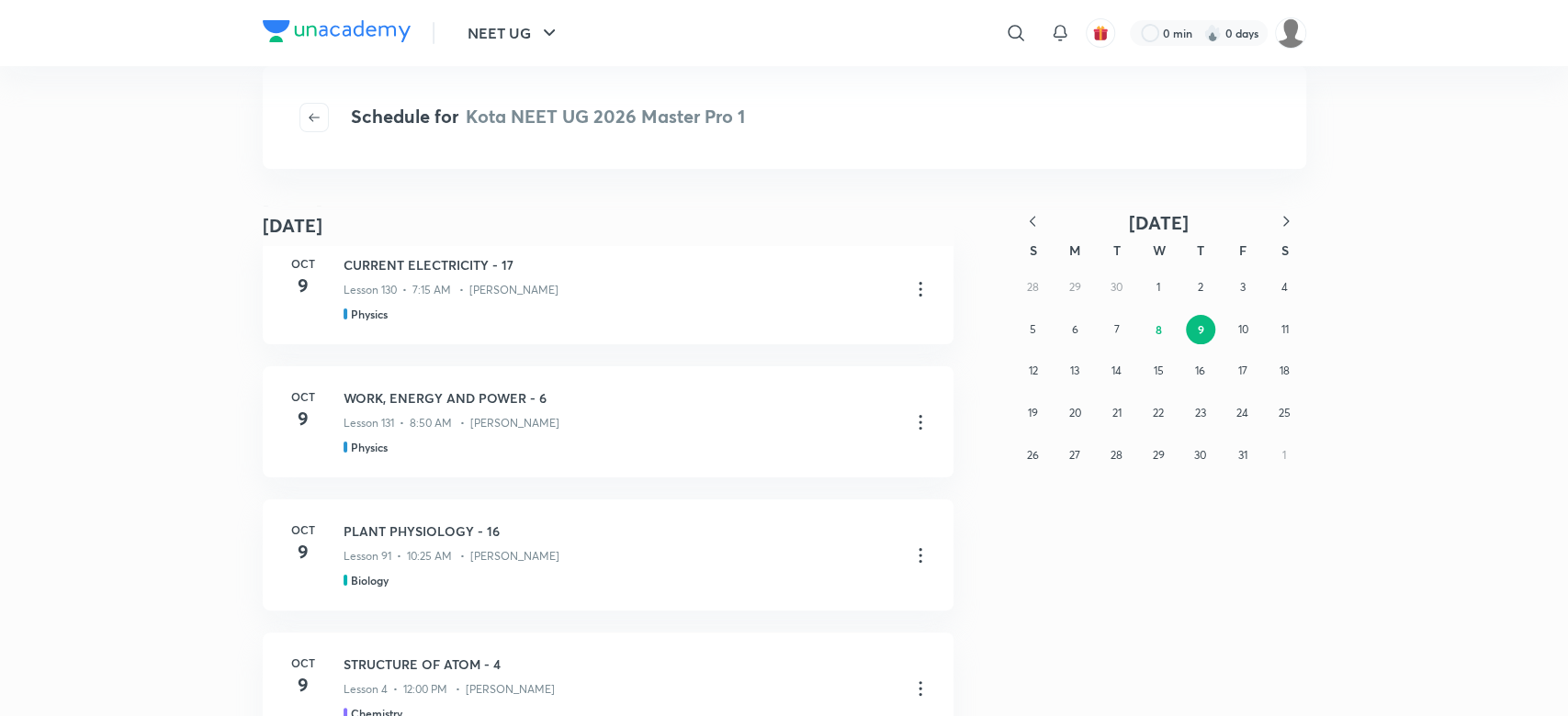
scroll to position [608, 0]
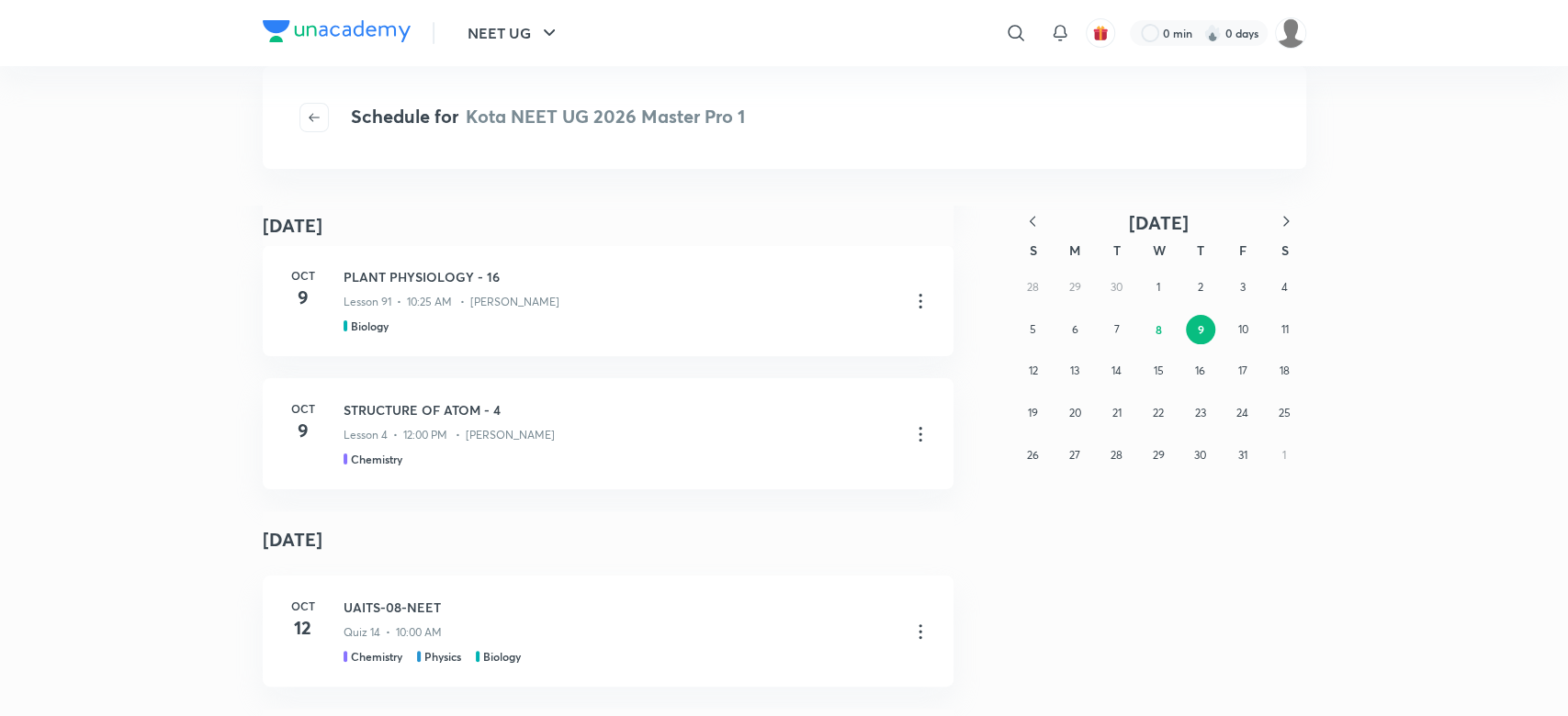
scroll to position [893, 0]
